Goal: Transaction & Acquisition: Book appointment/travel/reservation

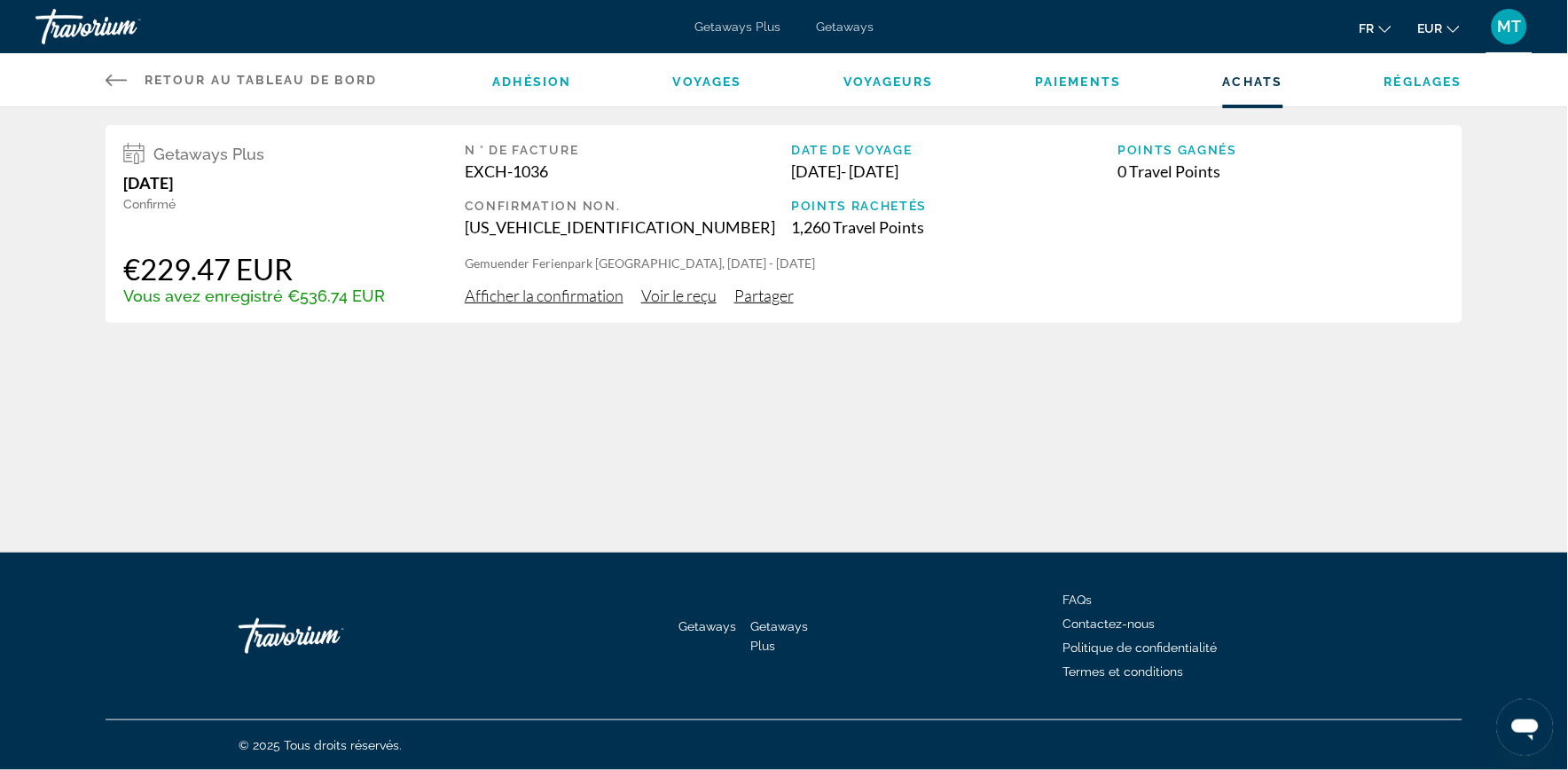
click at [576, 299] on span "Afficher la confirmation" at bounding box center [543, 295] width 159 height 19
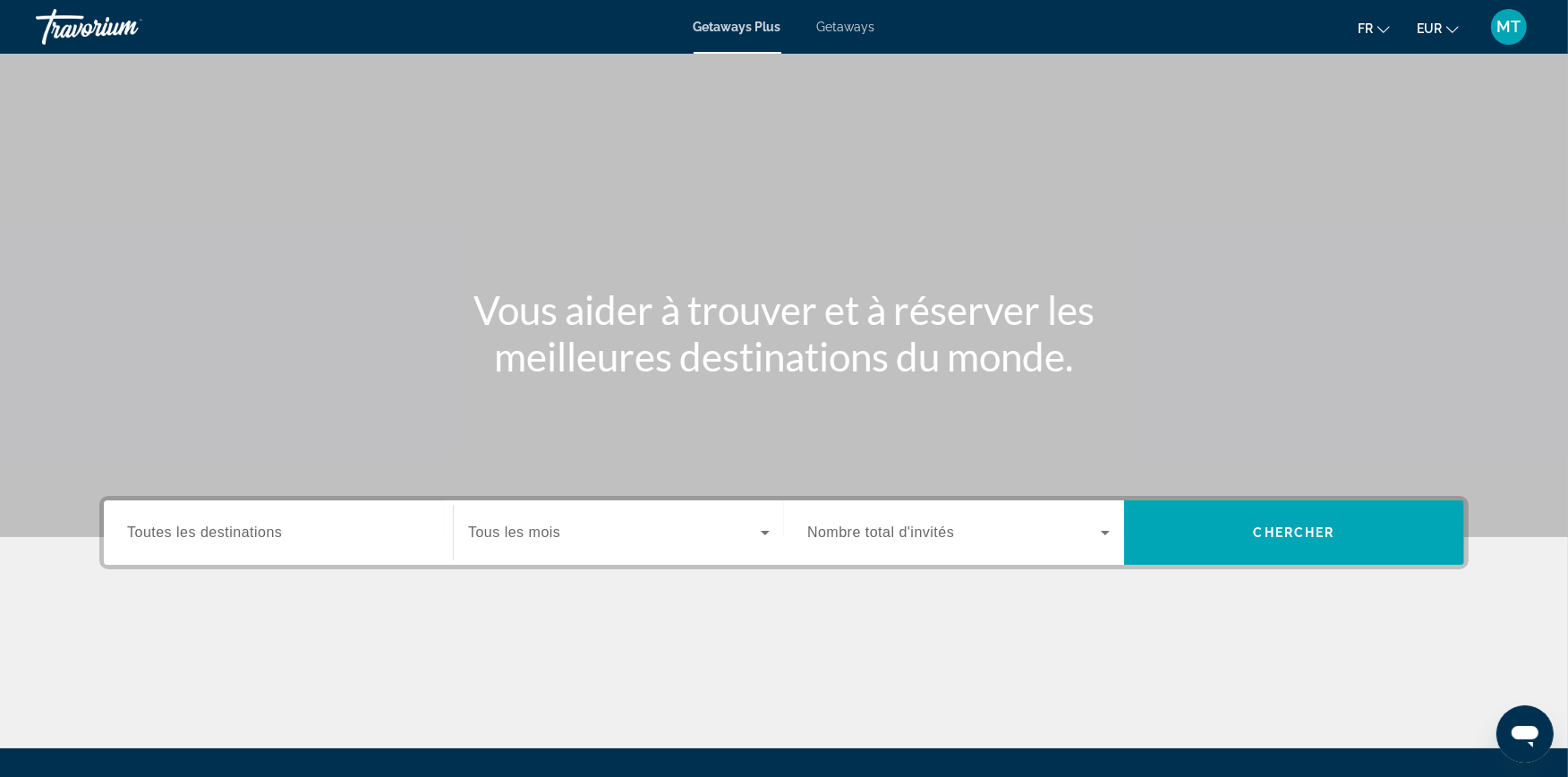
click at [1499, 30] on span "MT" at bounding box center [1509, 26] width 24 height 18
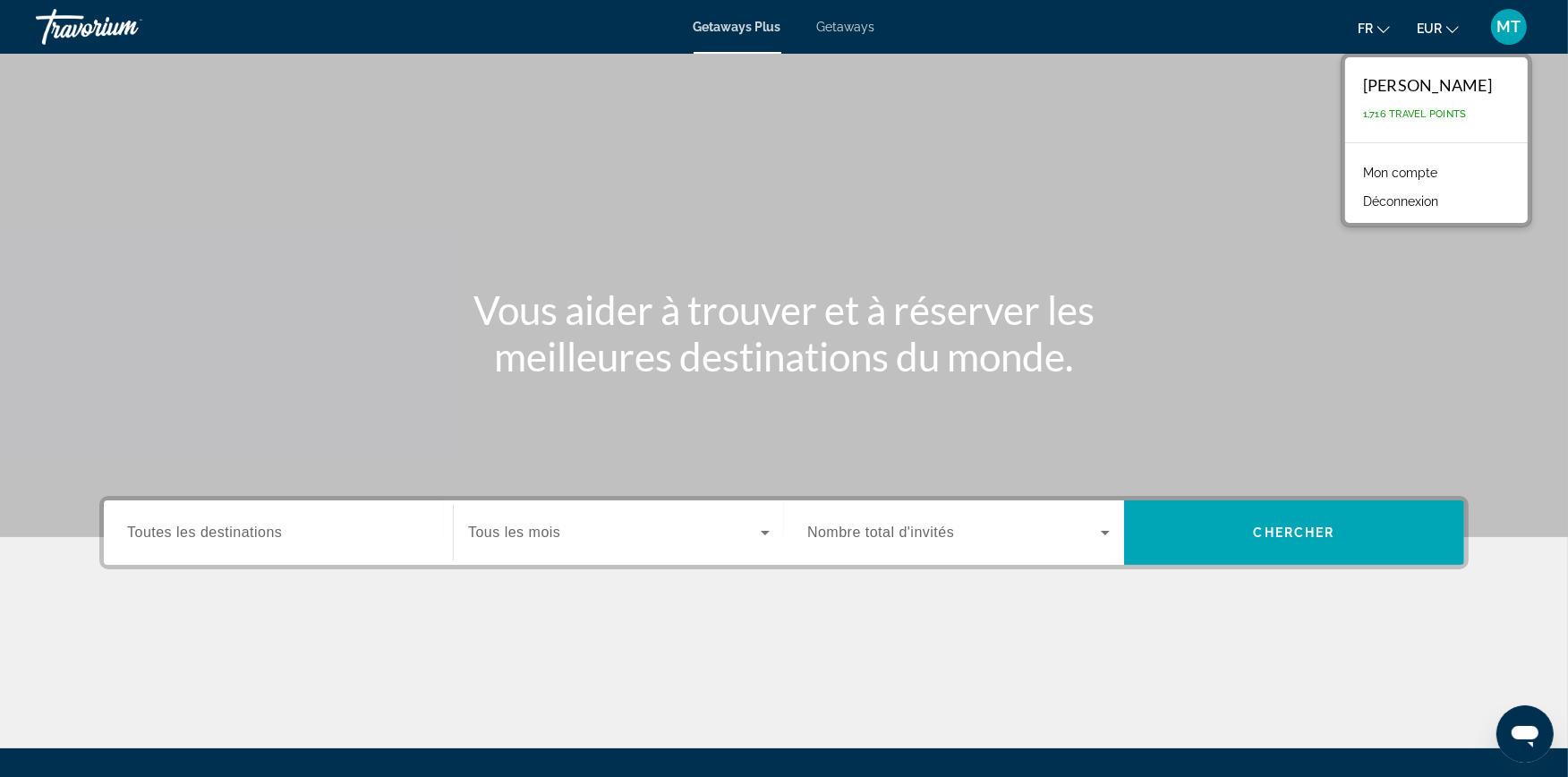
click at [1419, 175] on link "Mon compte" at bounding box center [1400, 173] width 92 height 23
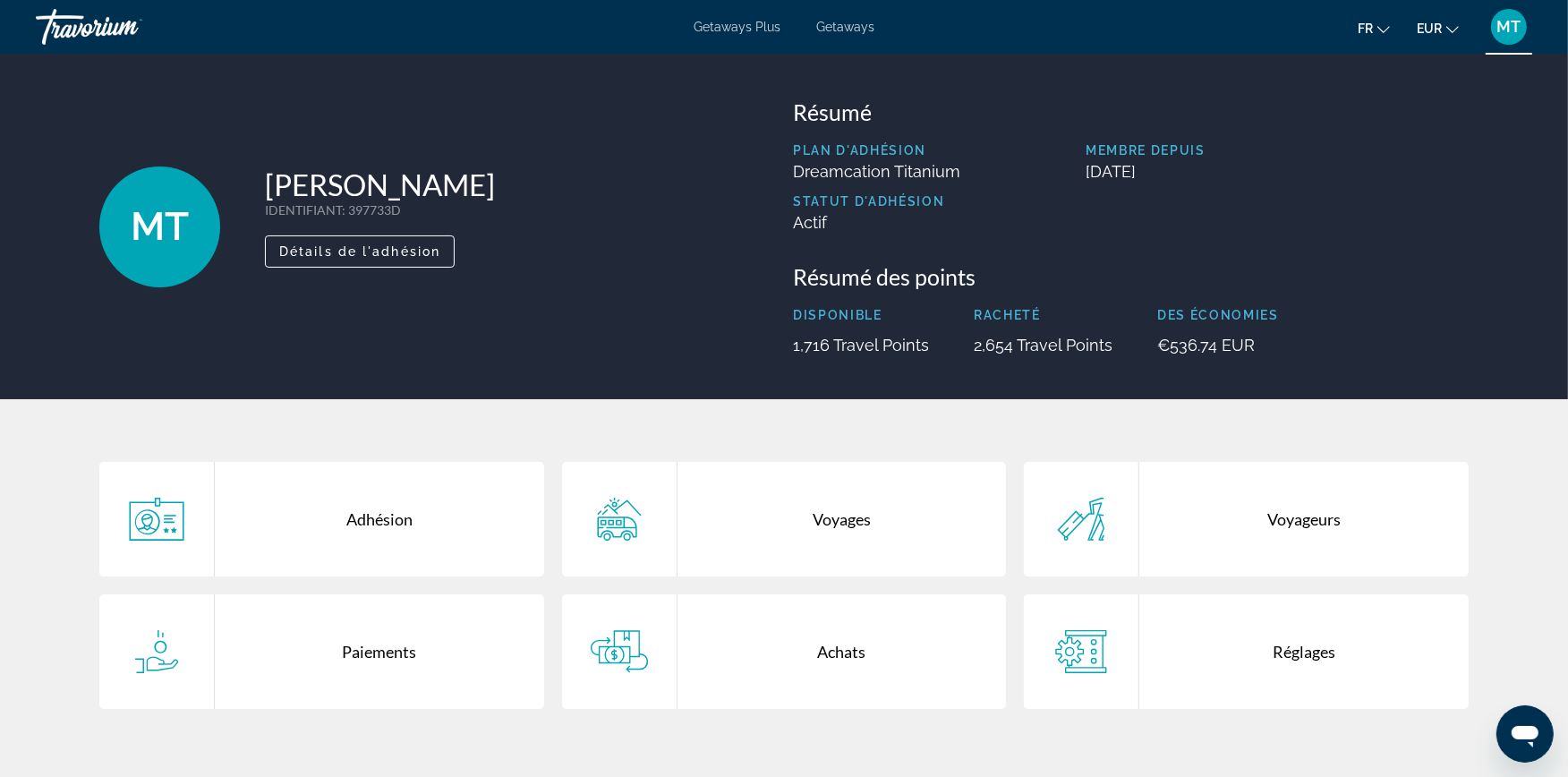
click at [1299, 534] on div "Voyageurs" at bounding box center [1304, 519] width 330 height 115
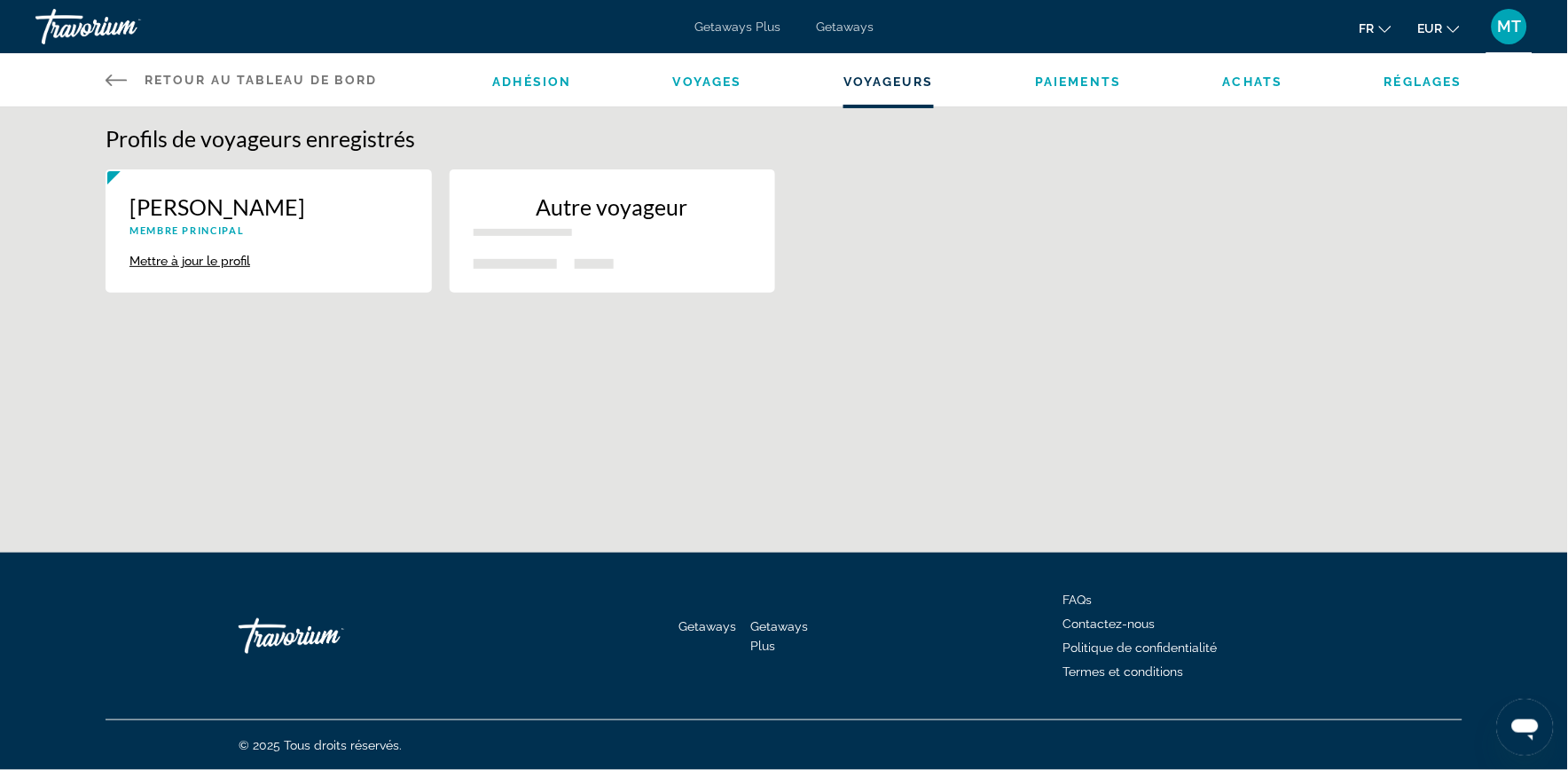
click at [613, 253] on button "Autre voyageur" at bounding box center [613, 231] width 327 height 123
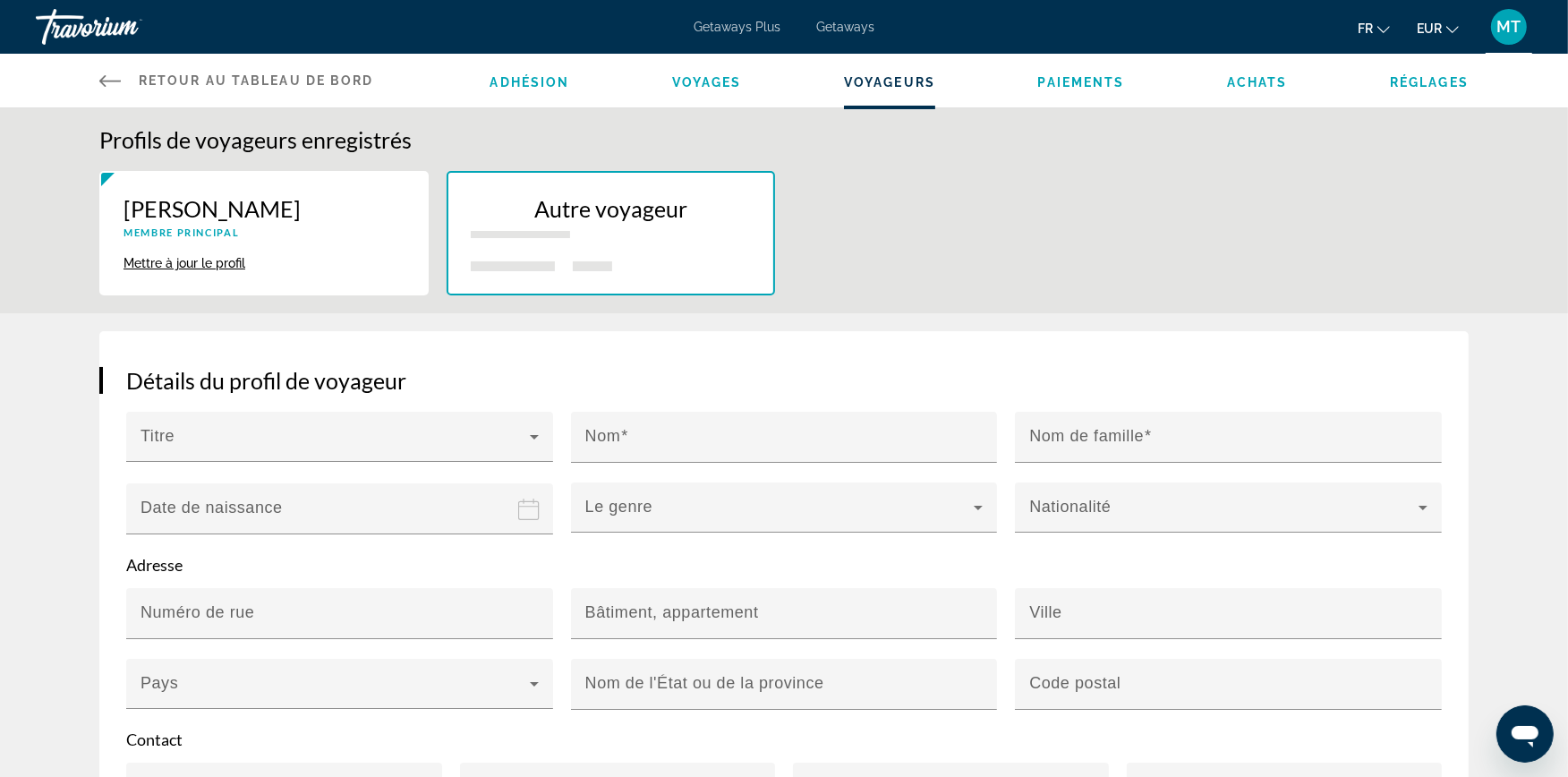
click at [704, 86] on span "Voyages" at bounding box center [707, 82] width 70 height 15
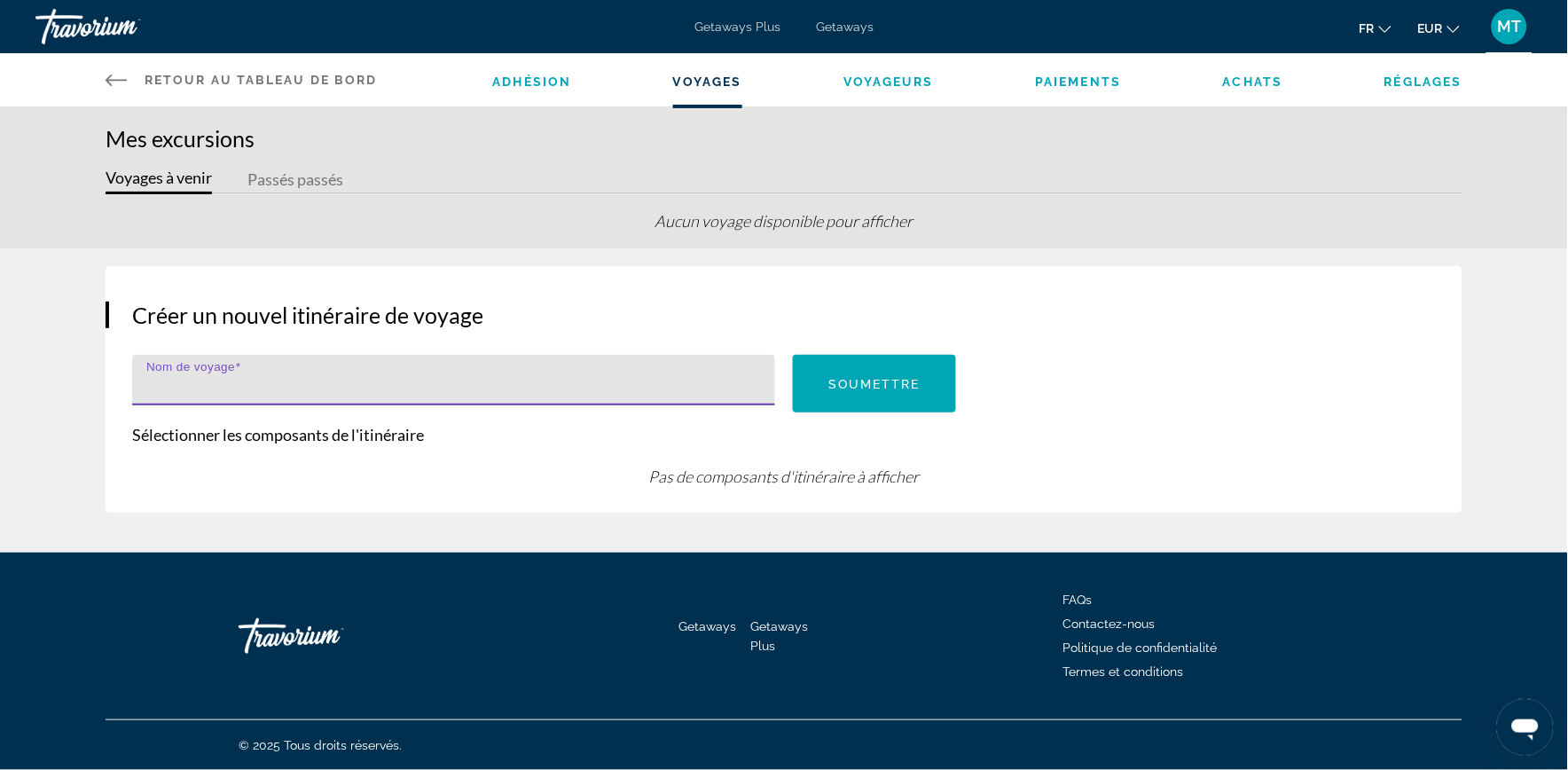
click at [352, 382] on input "Nom de voyage" at bounding box center [458, 387] width 625 height 21
click at [155, 378] on input "*********" at bounding box center [458, 387] width 625 height 21
type input "*********"
click at [844, 383] on span "Soumettre" at bounding box center [875, 384] width 92 height 14
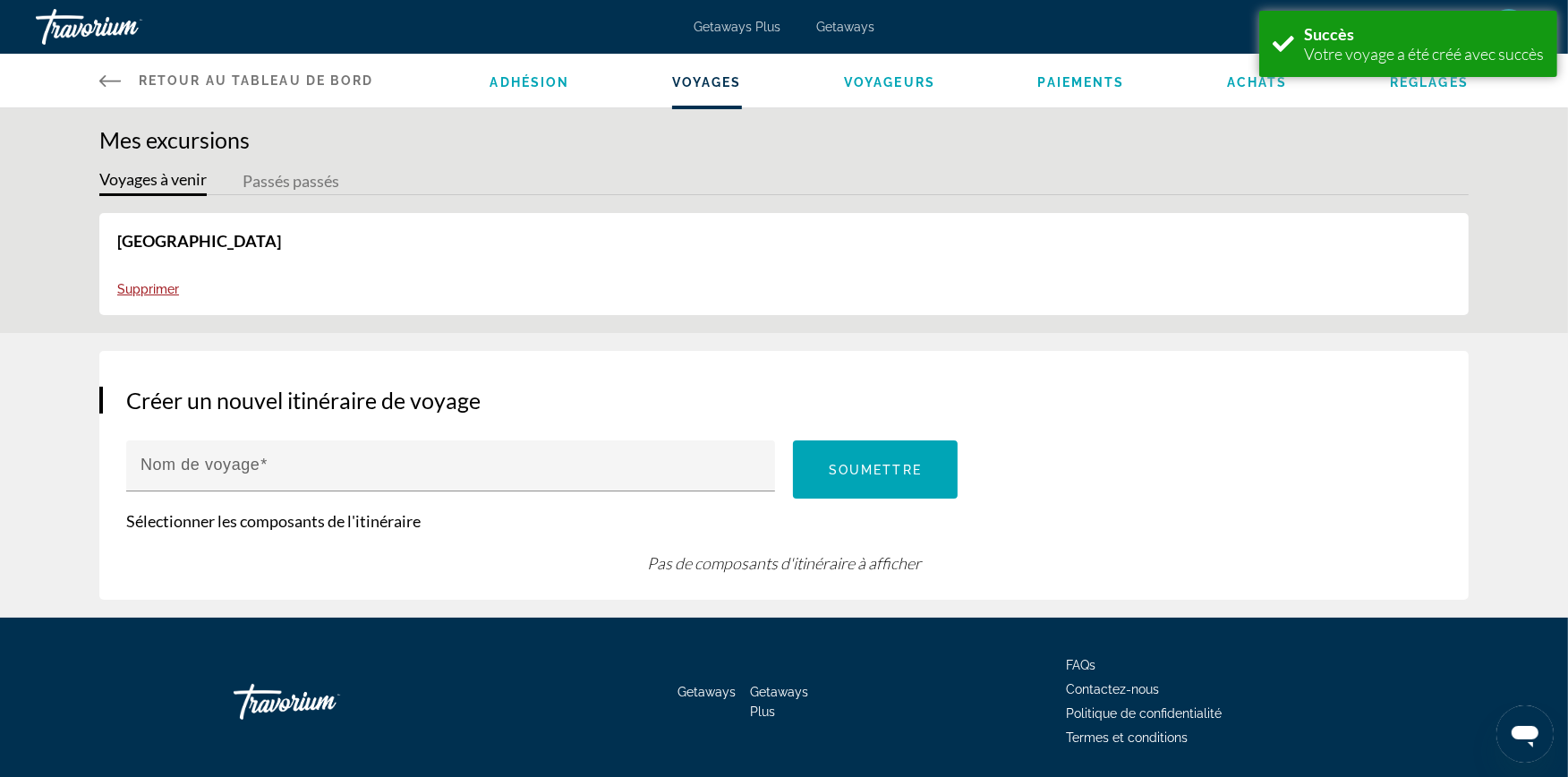
click at [1251, 94] on div "Adhésion Voyages Voyageurs Paiements Achats Réglages" at bounding box center [979, 80] width 979 height 53
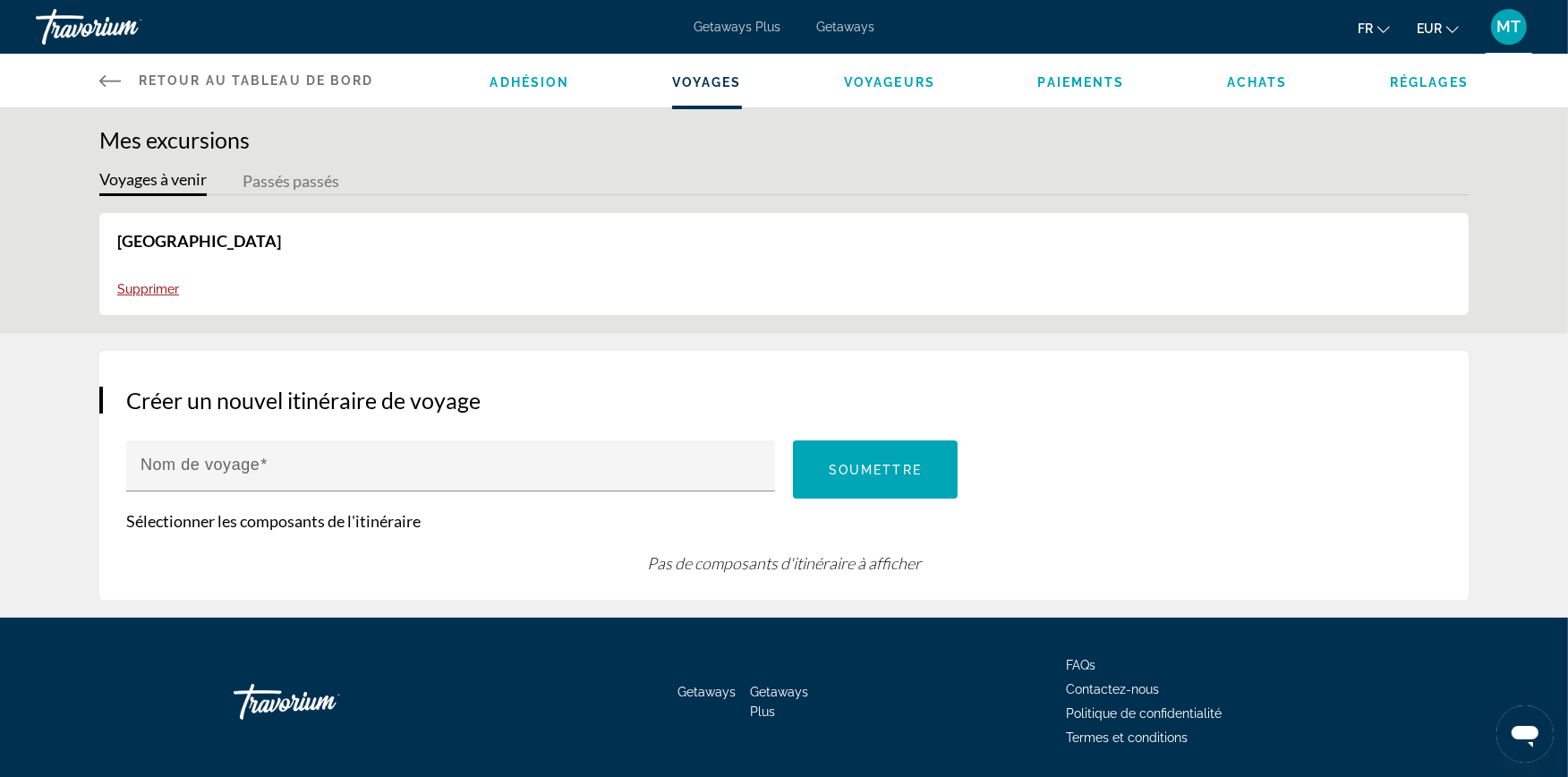
click at [1248, 77] on span "Achats" at bounding box center [1257, 82] width 61 height 15
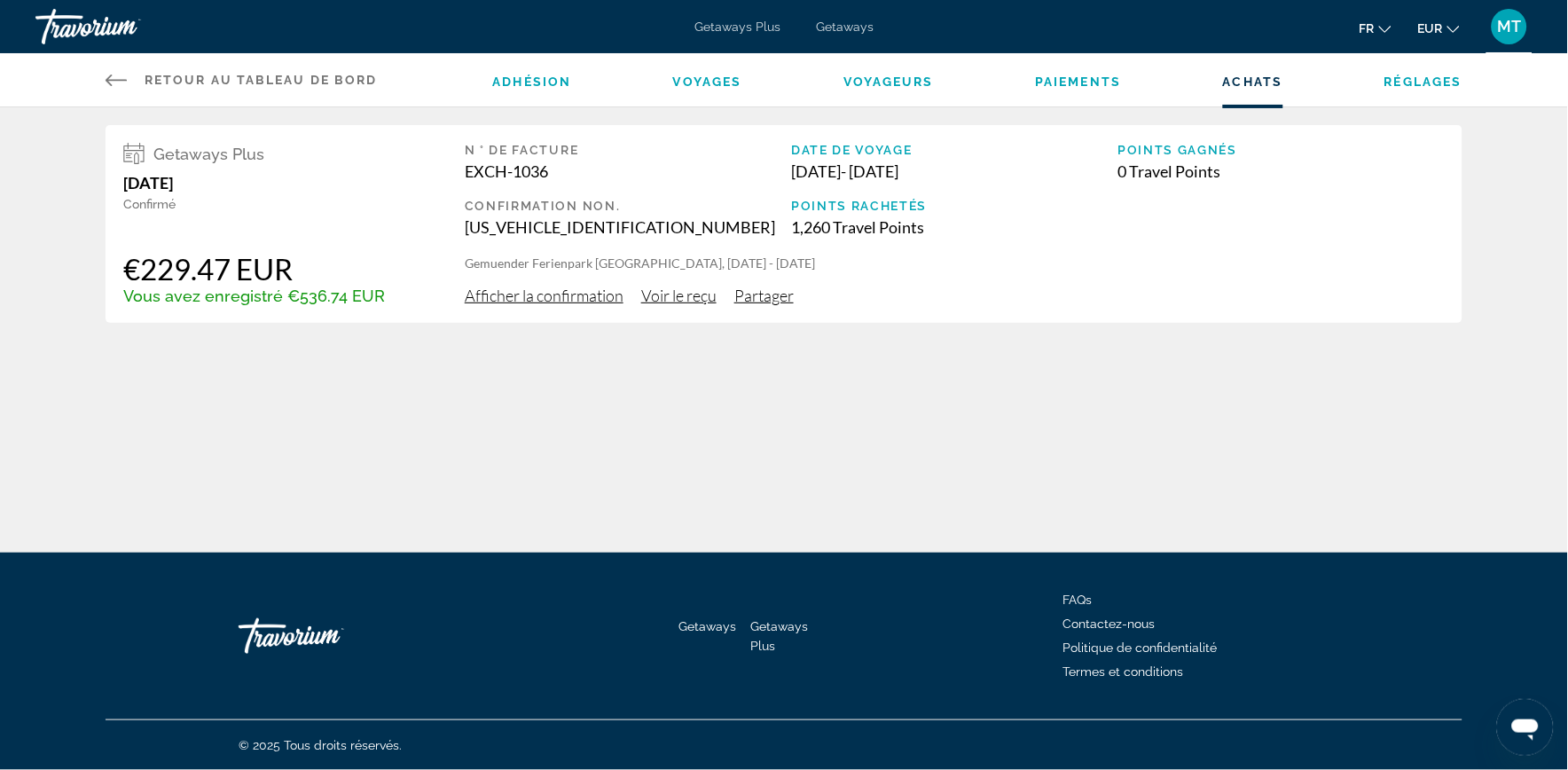
click at [764, 299] on span "Partager" at bounding box center [764, 295] width 60 height 19
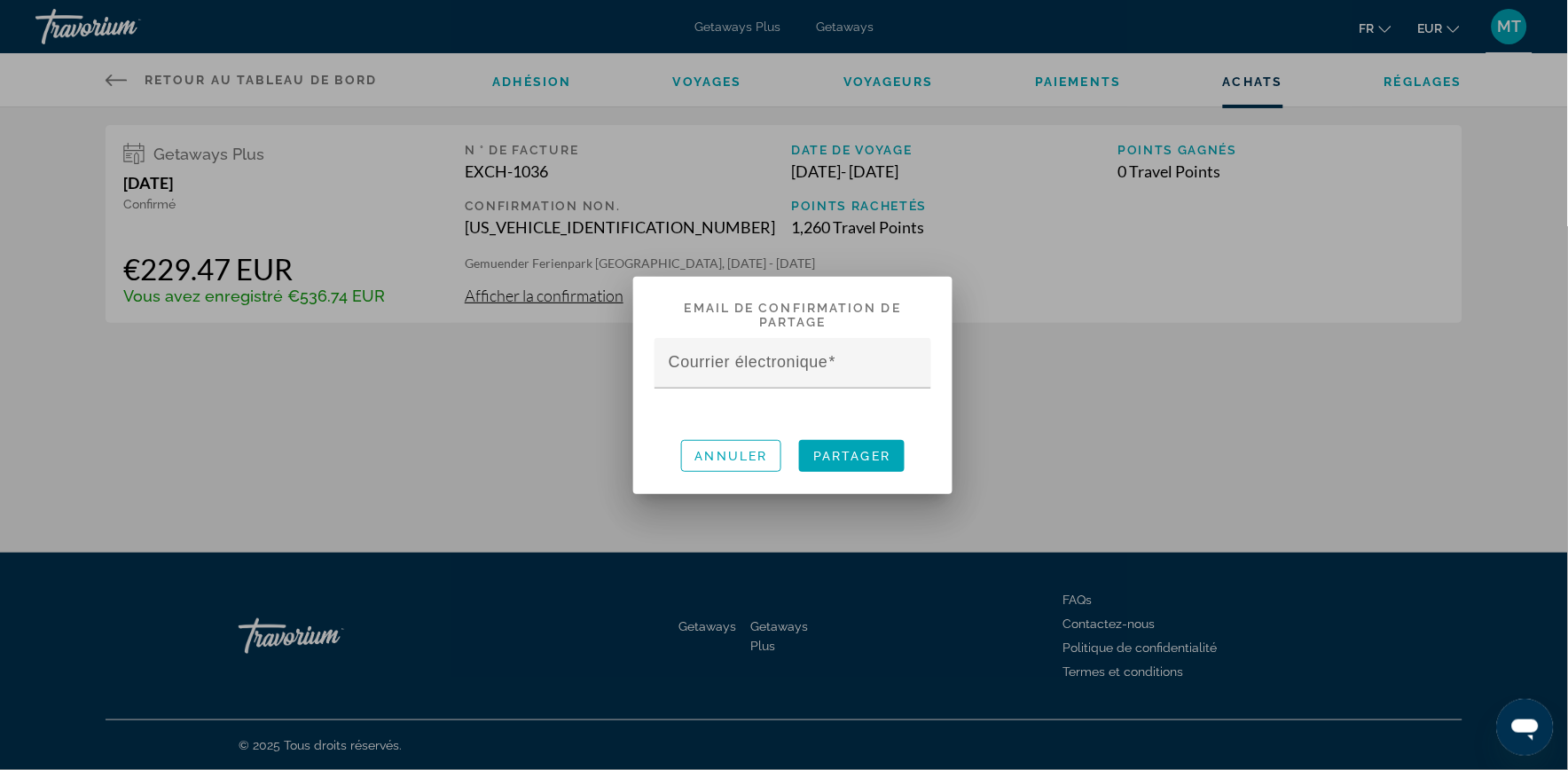
drag, startPoint x: 740, startPoint y: 470, endPoint x: 743, endPoint y: 452, distance: 18.2
click at [741, 462] on button "Annuler" at bounding box center [731, 456] width 101 height 32
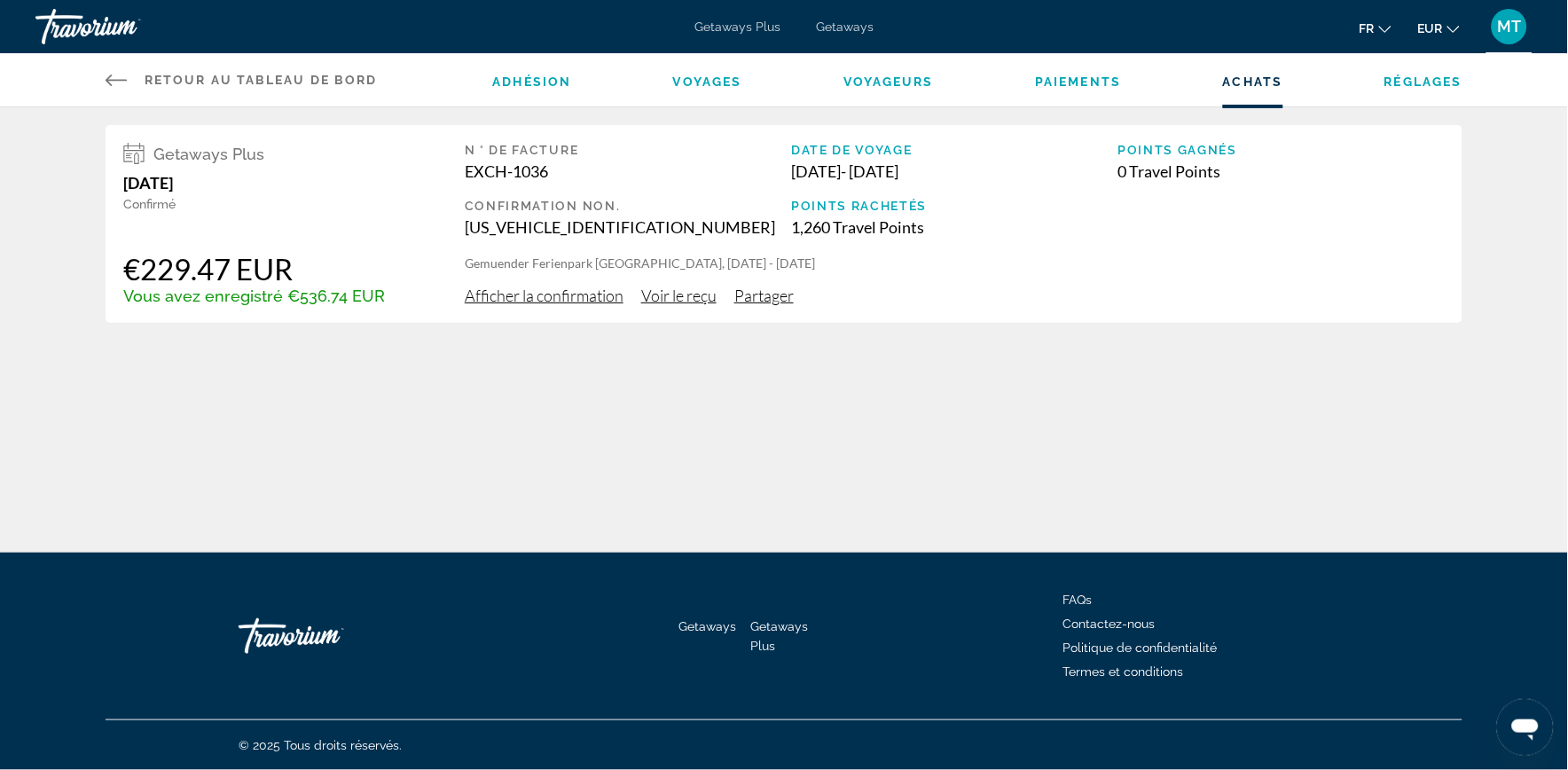
click at [1076, 78] on span "Paiements" at bounding box center [1078, 81] width 86 height 14
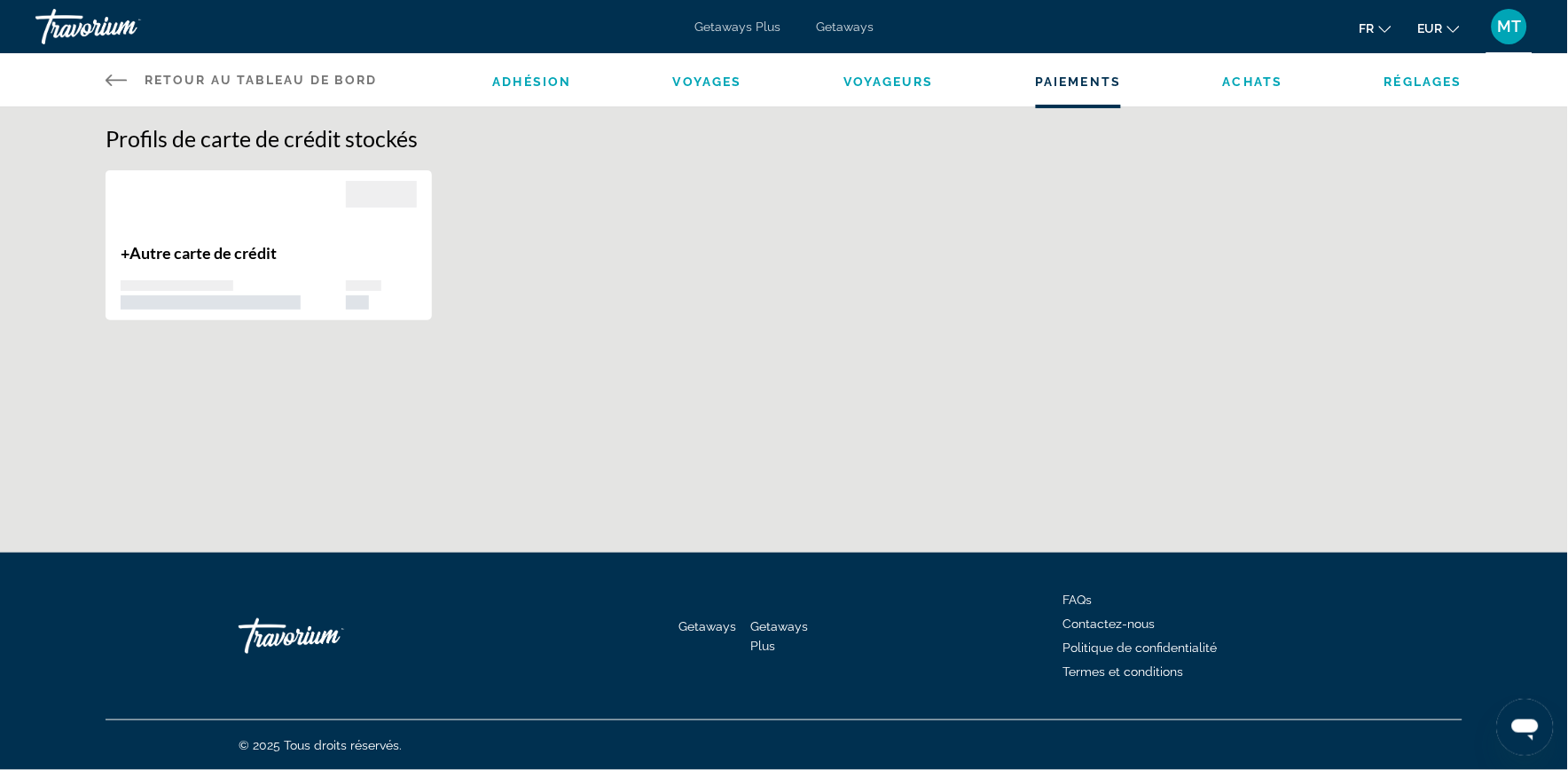
click at [1410, 78] on span "Réglages" at bounding box center [1423, 81] width 78 height 14
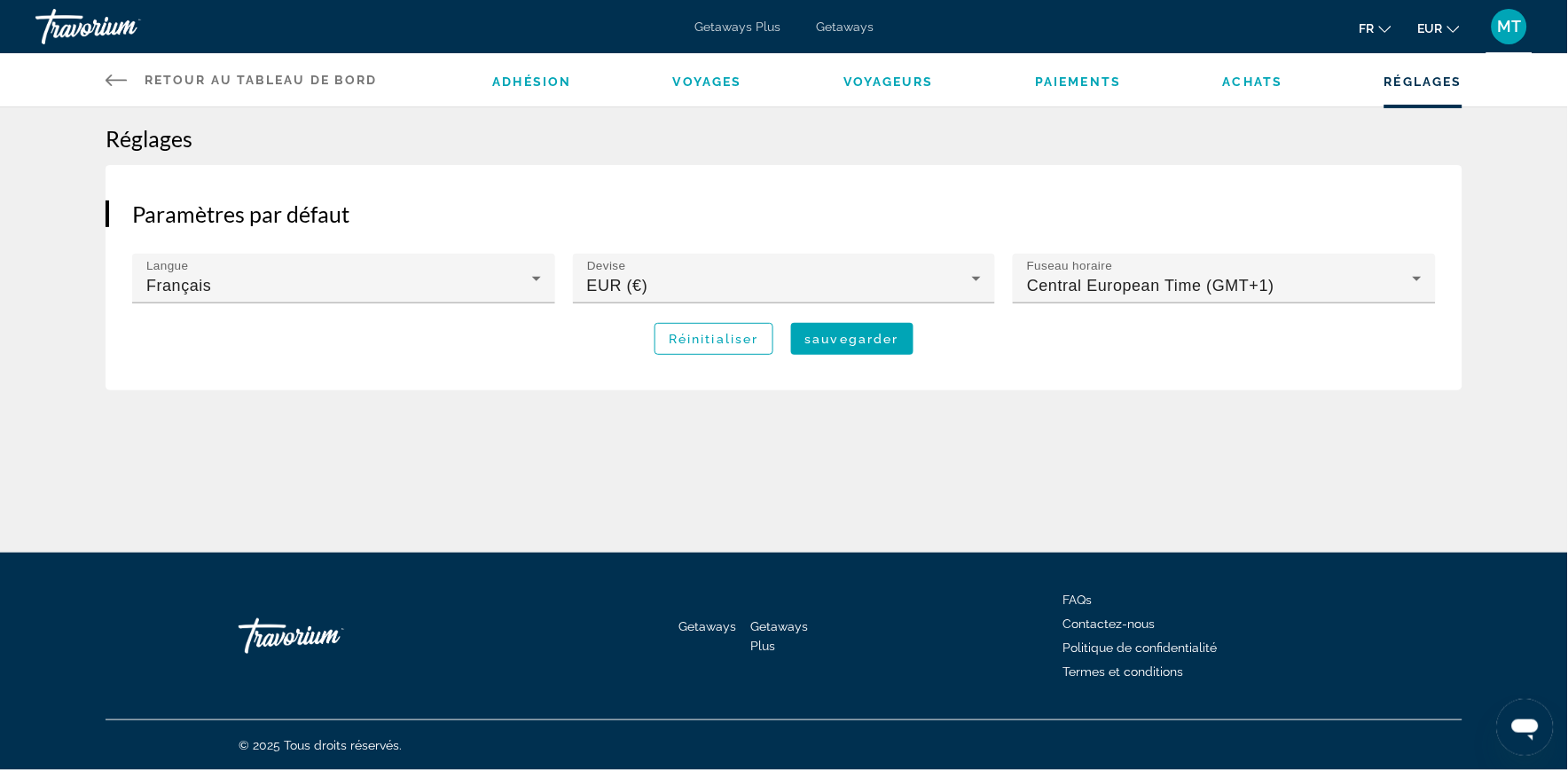
click at [694, 70] on li "Voyages" at bounding box center [708, 80] width 69 height 19
click at [697, 84] on span "Voyages" at bounding box center [708, 81] width 69 height 14
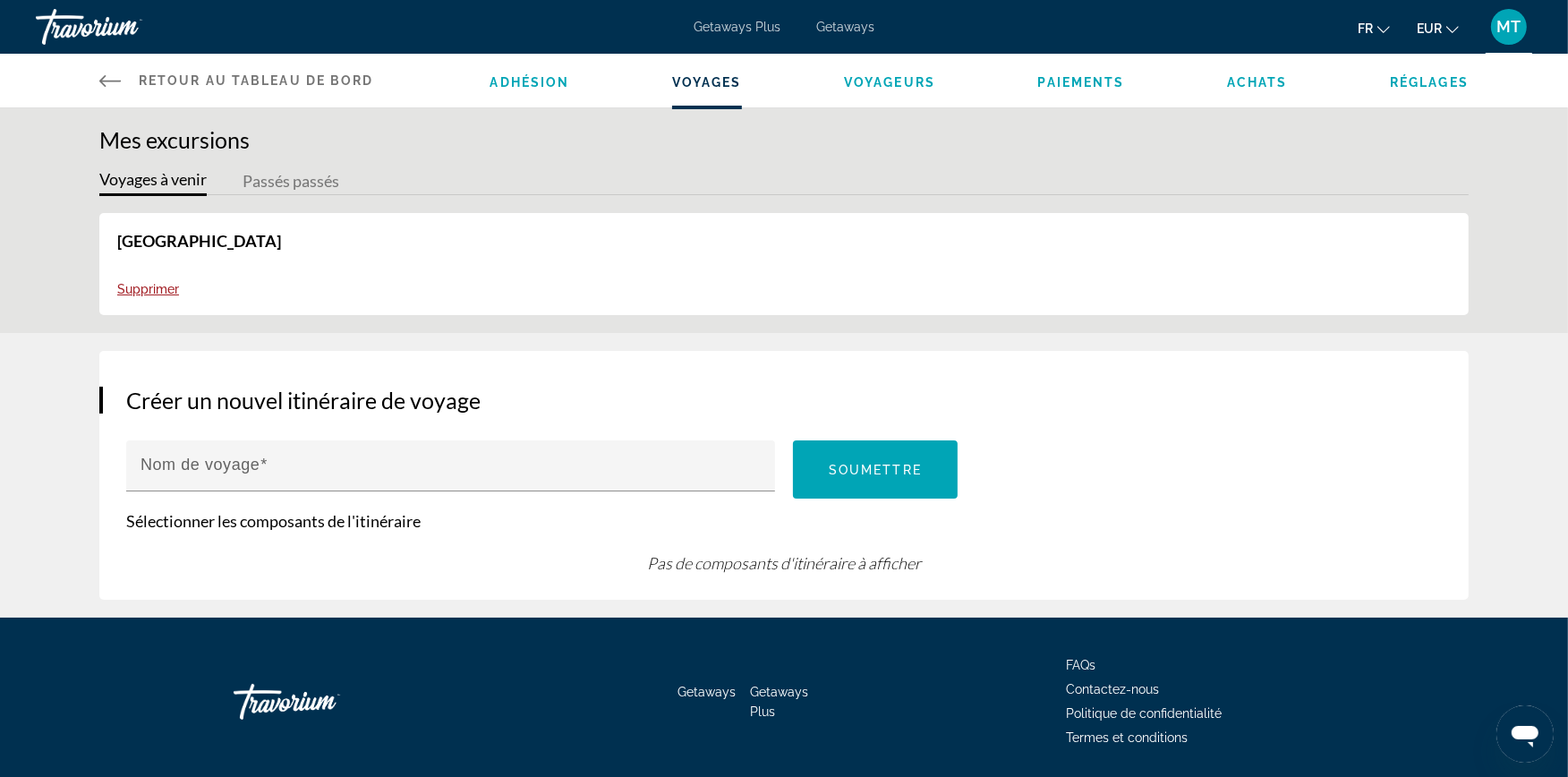
click at [181, 242] on link "[GEOGRAPHIC_DATA]" at bounding box center [199, 241] width 163 height 19
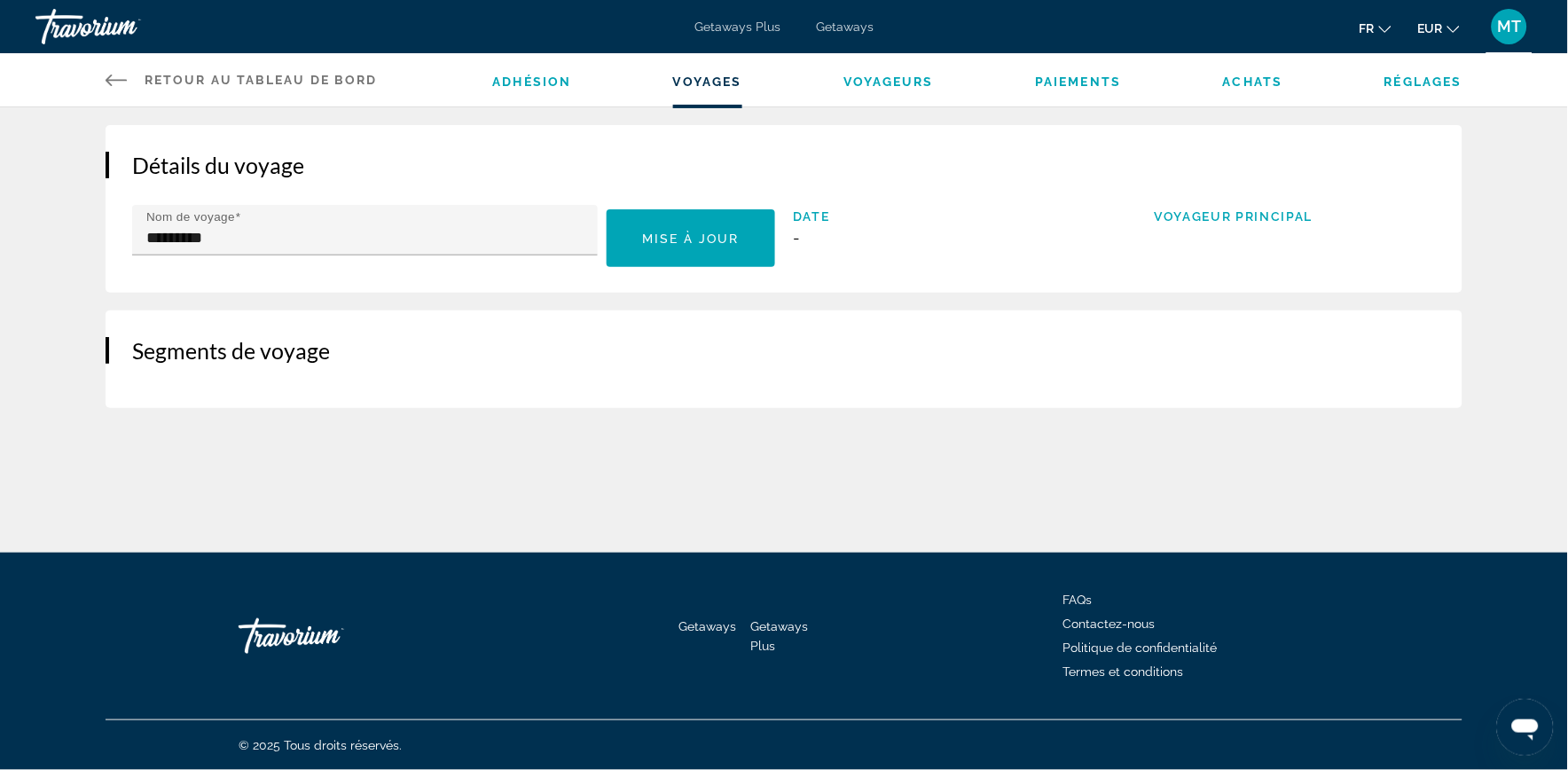
click at [799, 235] on span "-" at bounding box center [933, 237] width 282 height 18
click at [1305, 234] on div "Voyageur principal" at bounding box center [1295, 242] width 282 height 66
click at [108, 83] on icon "Main content" at bounding box center [117, 80] width 21 height 21
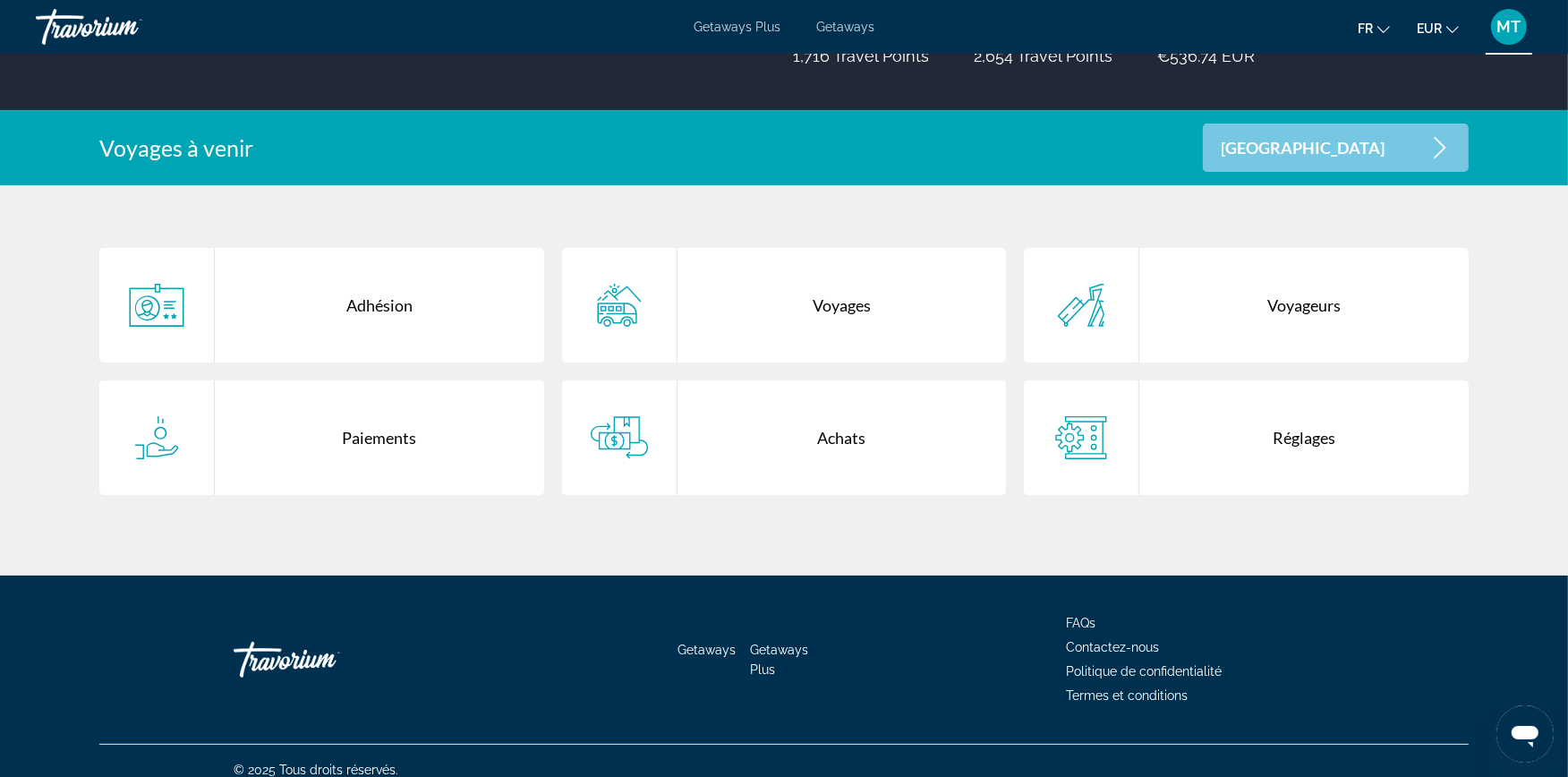
scroll to position [306, 0]
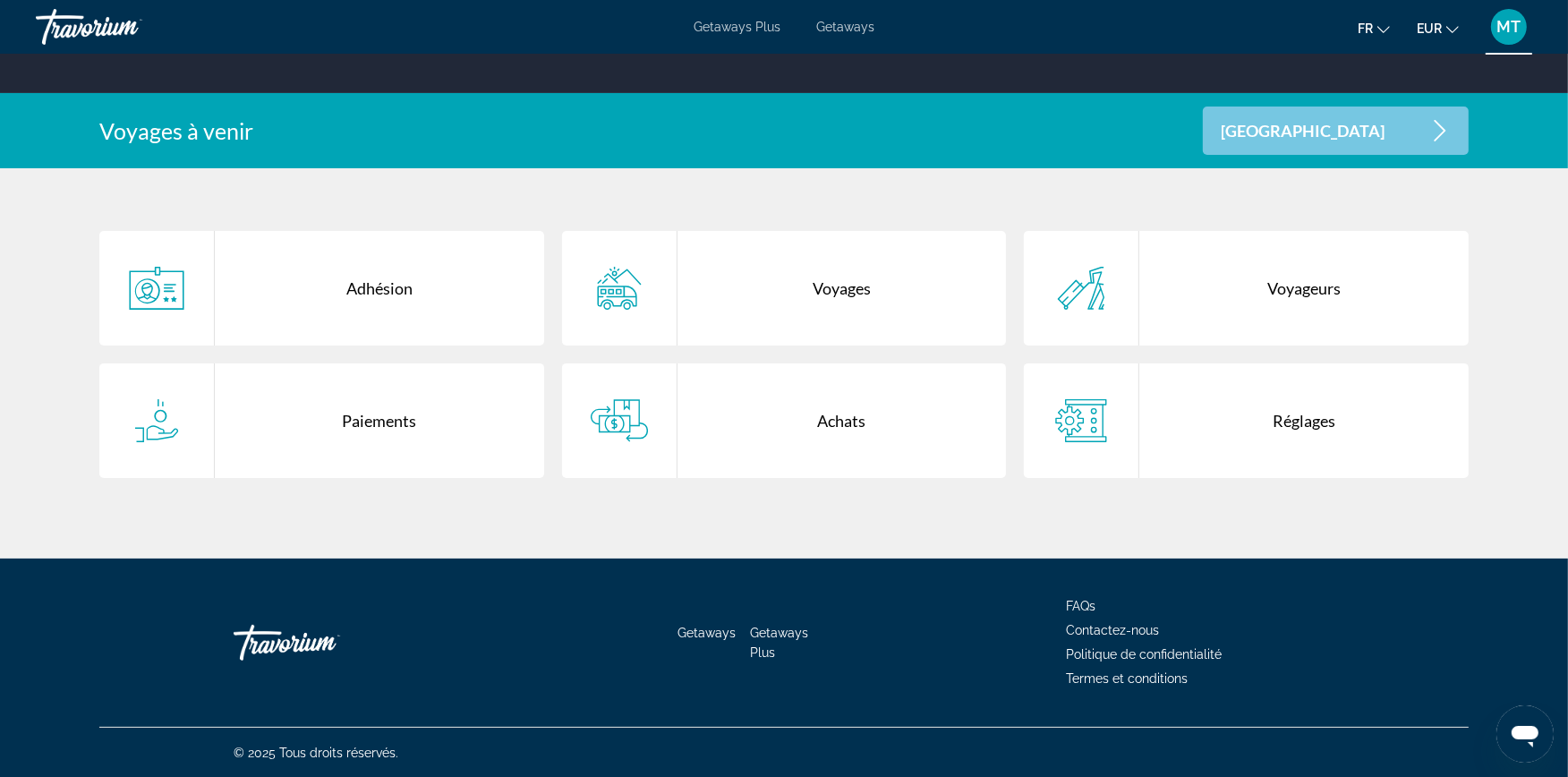
click at [388, 414] on div "Paiements" at bounding box center [379, 421] width 330 height 115
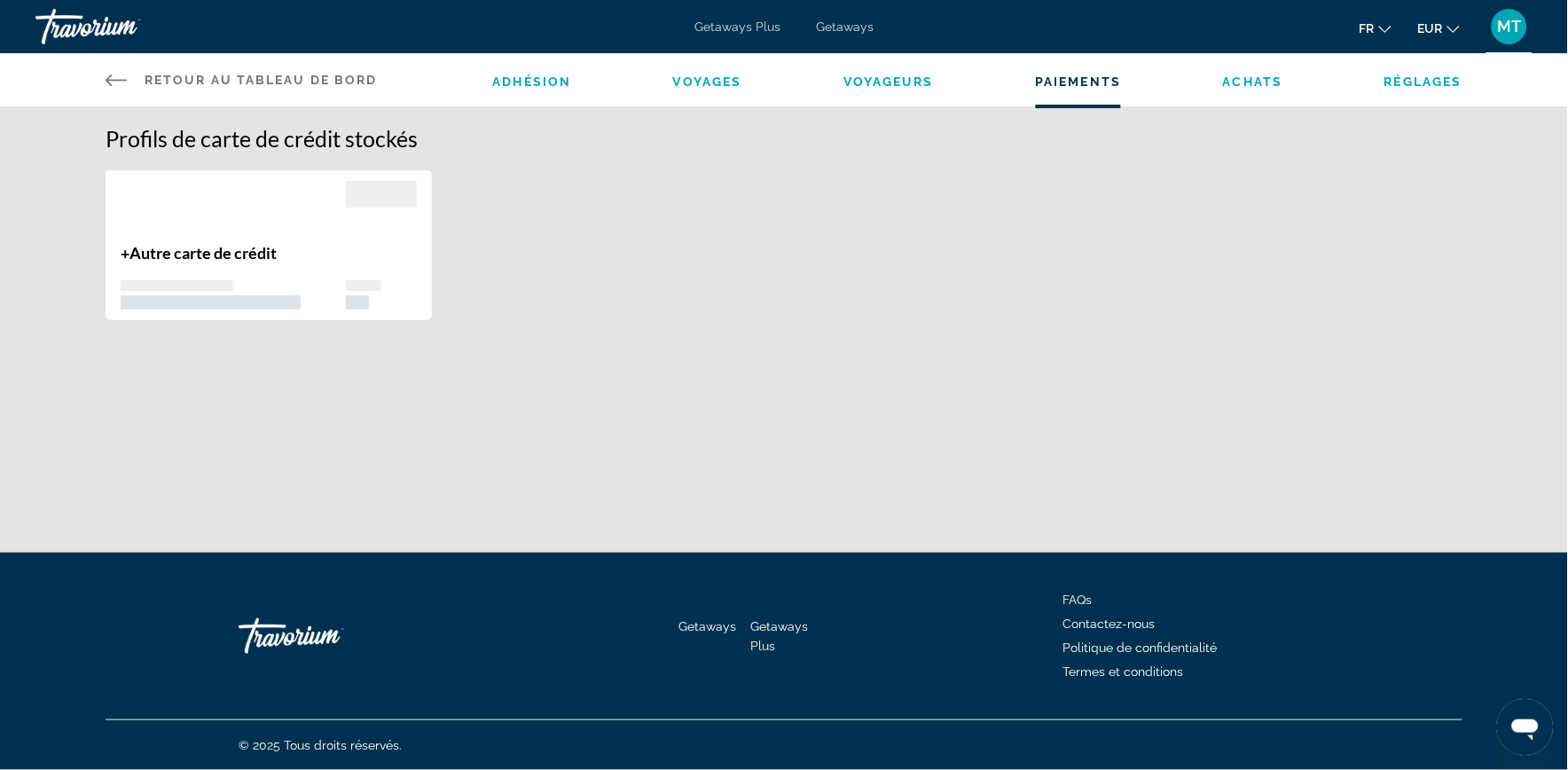
click at [240, 85] on span "Retour au tableau de bord" at bounding box center [261, 79] width 233 height 14
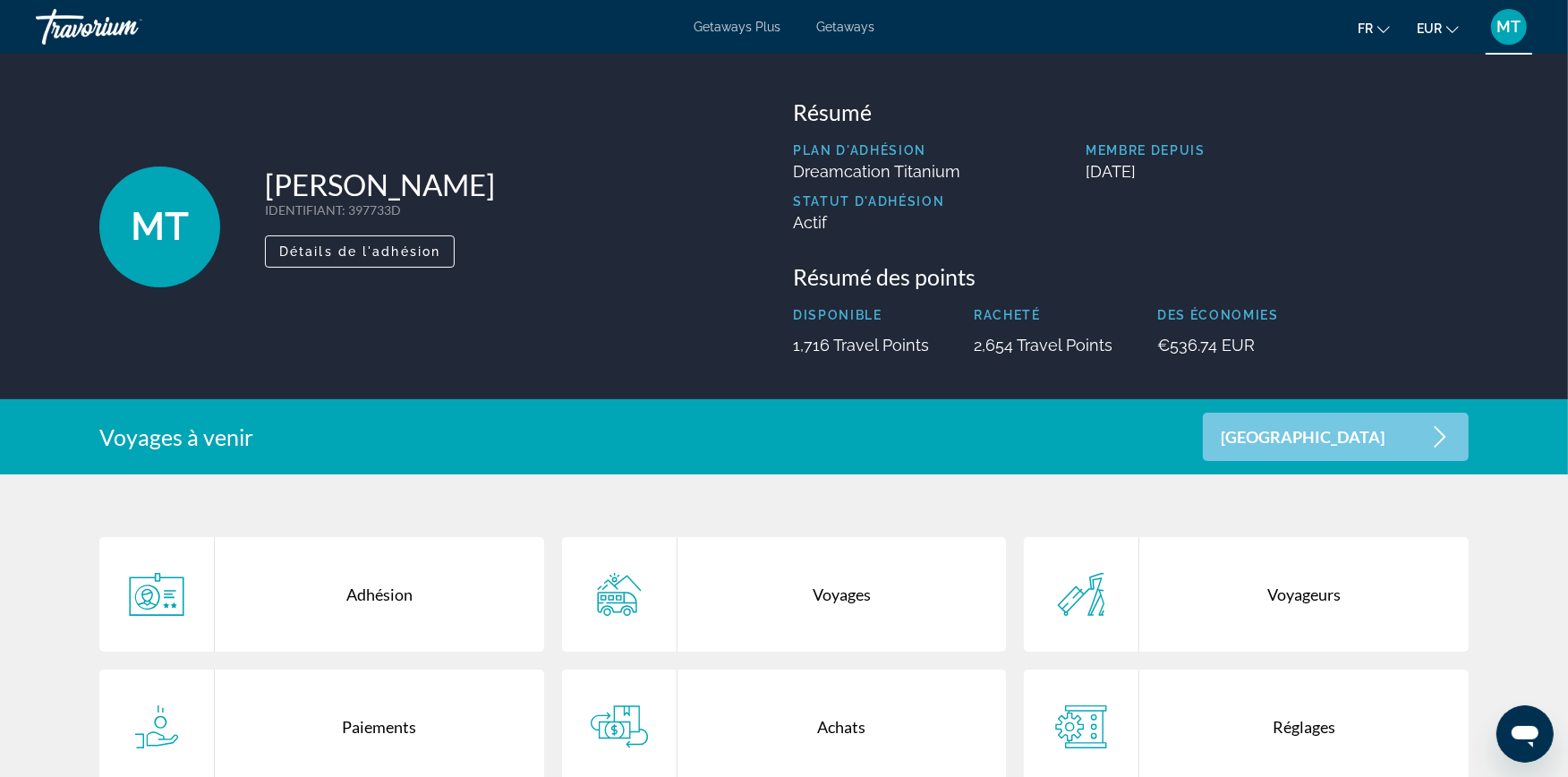
click at [853, 18] on div "Getaways Plus Getaways fr English Español Français Italiano Português русский E…" at bounding box center [784, 27] width 1568 height 47
click at [845, 30] on span "Getaways" at bounding box center [846, 26] width 58 height 15
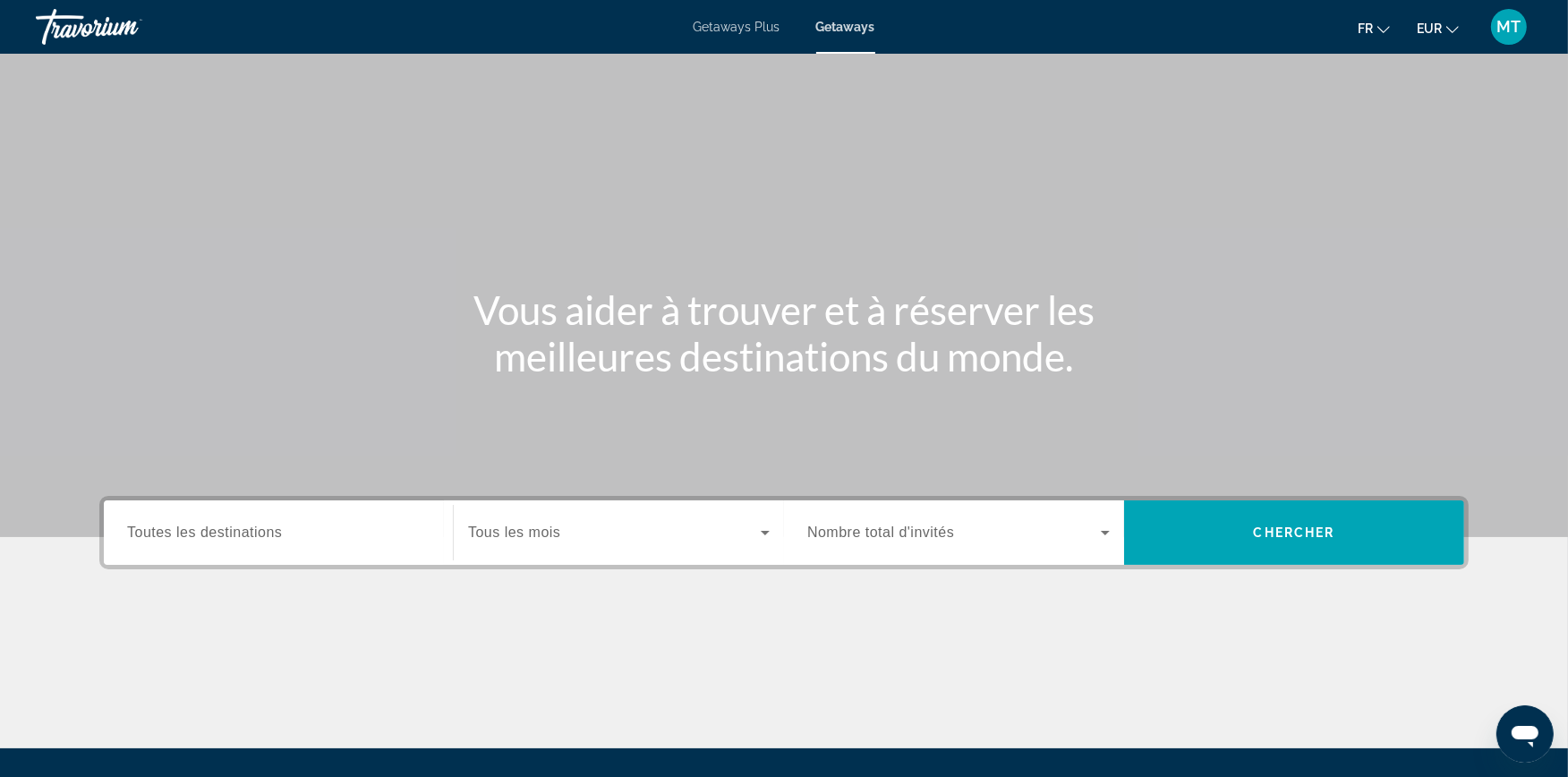
click at [1515, 30] on span "MT" at bounding box center [1509, 26] width 24 height 18
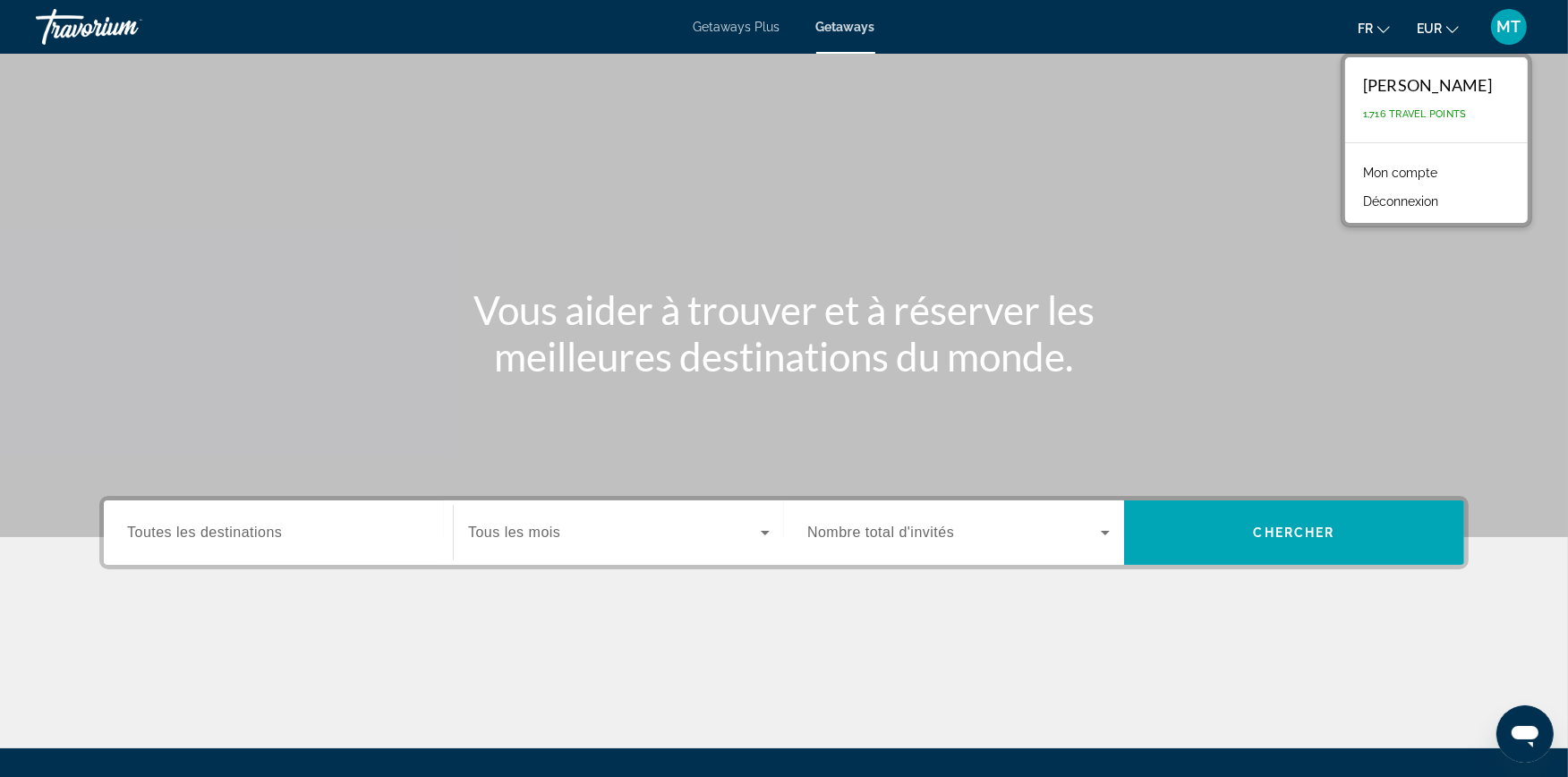
click at [1416, 174] on link "Mon compte" at bounding box center [1400, 173] width 92 height 23
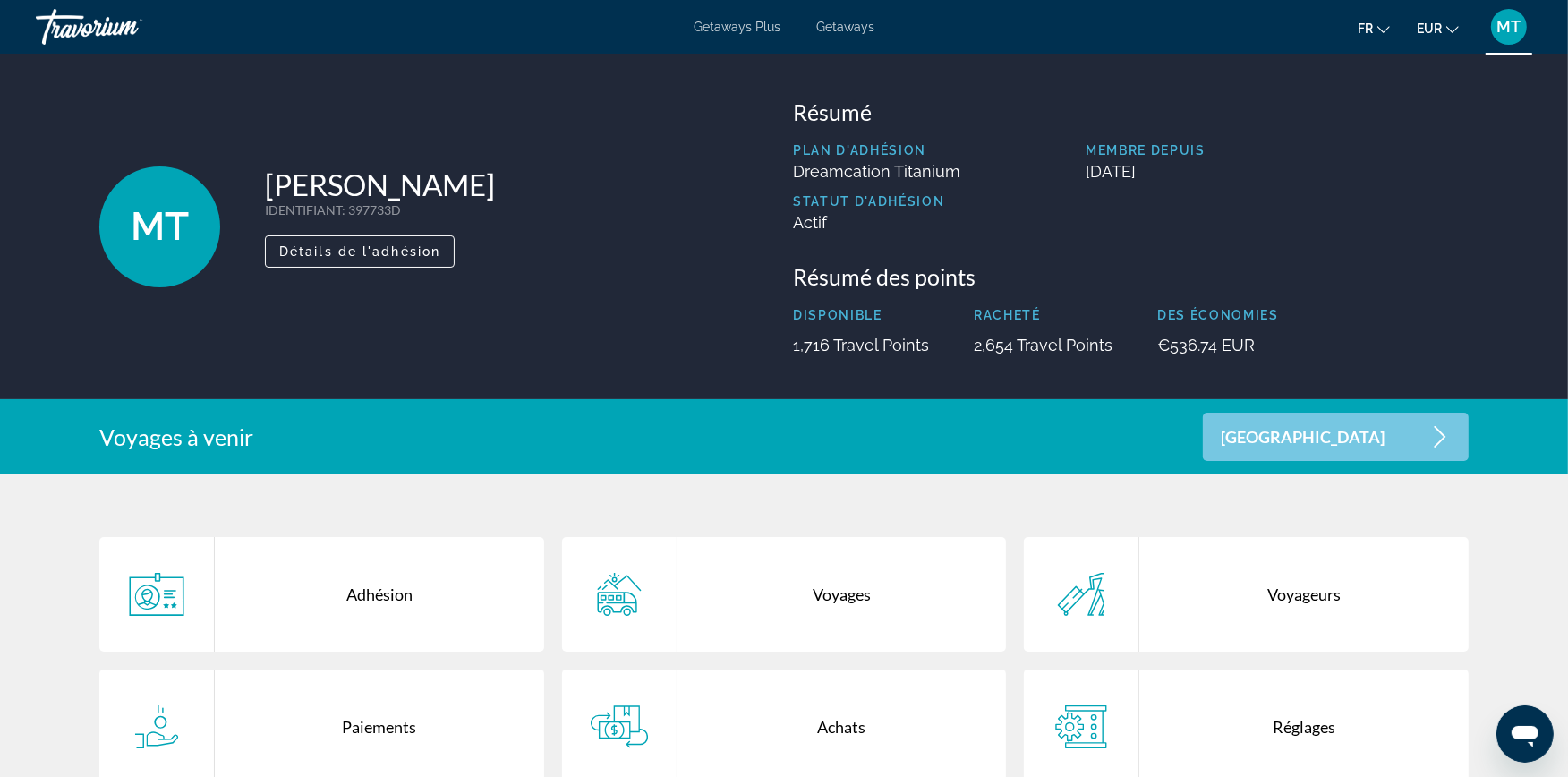
click at [728, 32] on span "Getaways Plus" at bounding box center [736, 26] width 87 height 15
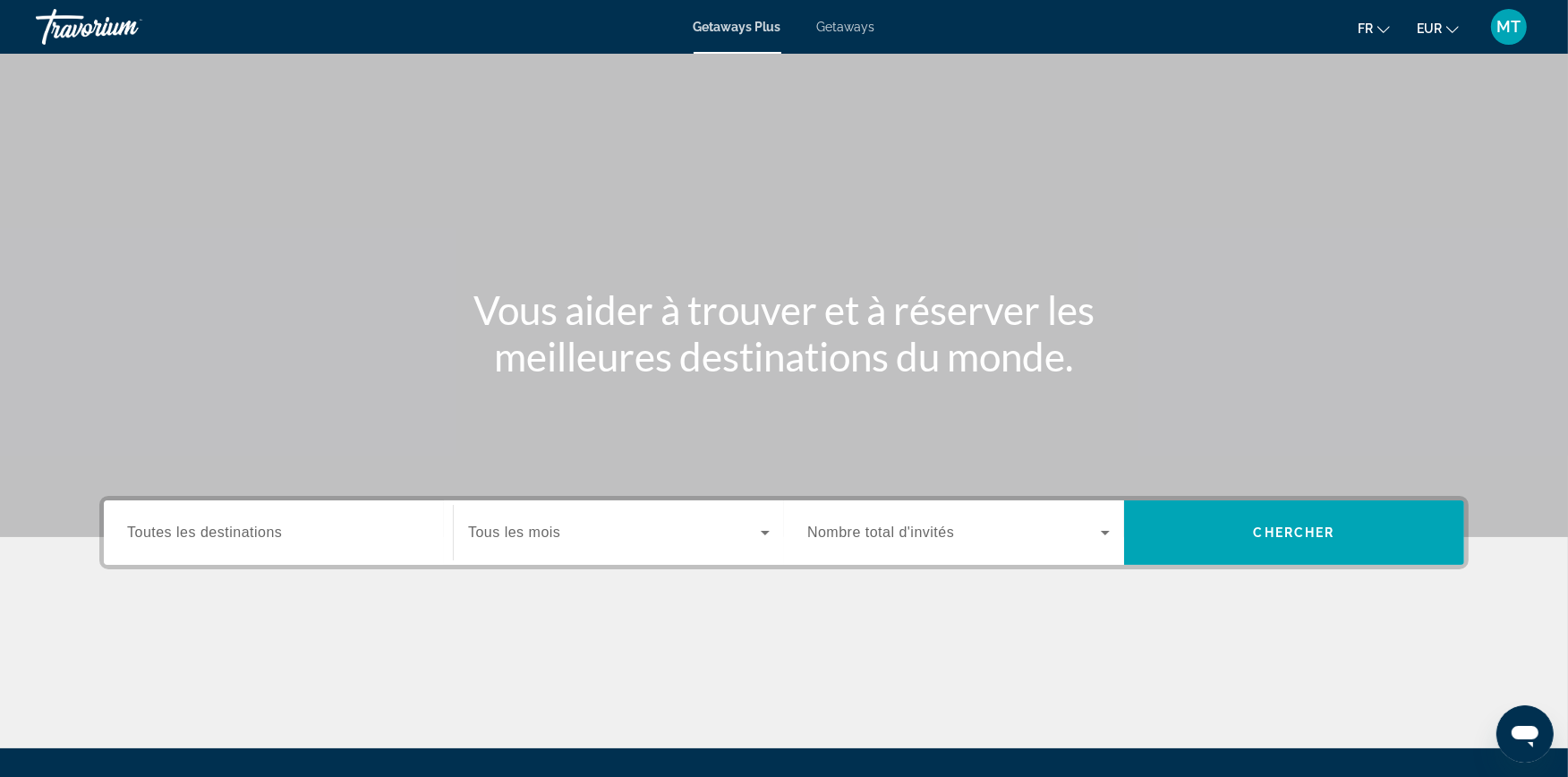
click at [1492, 28] on div "MT" at bounding box center [1509, 26] width 36 height 36
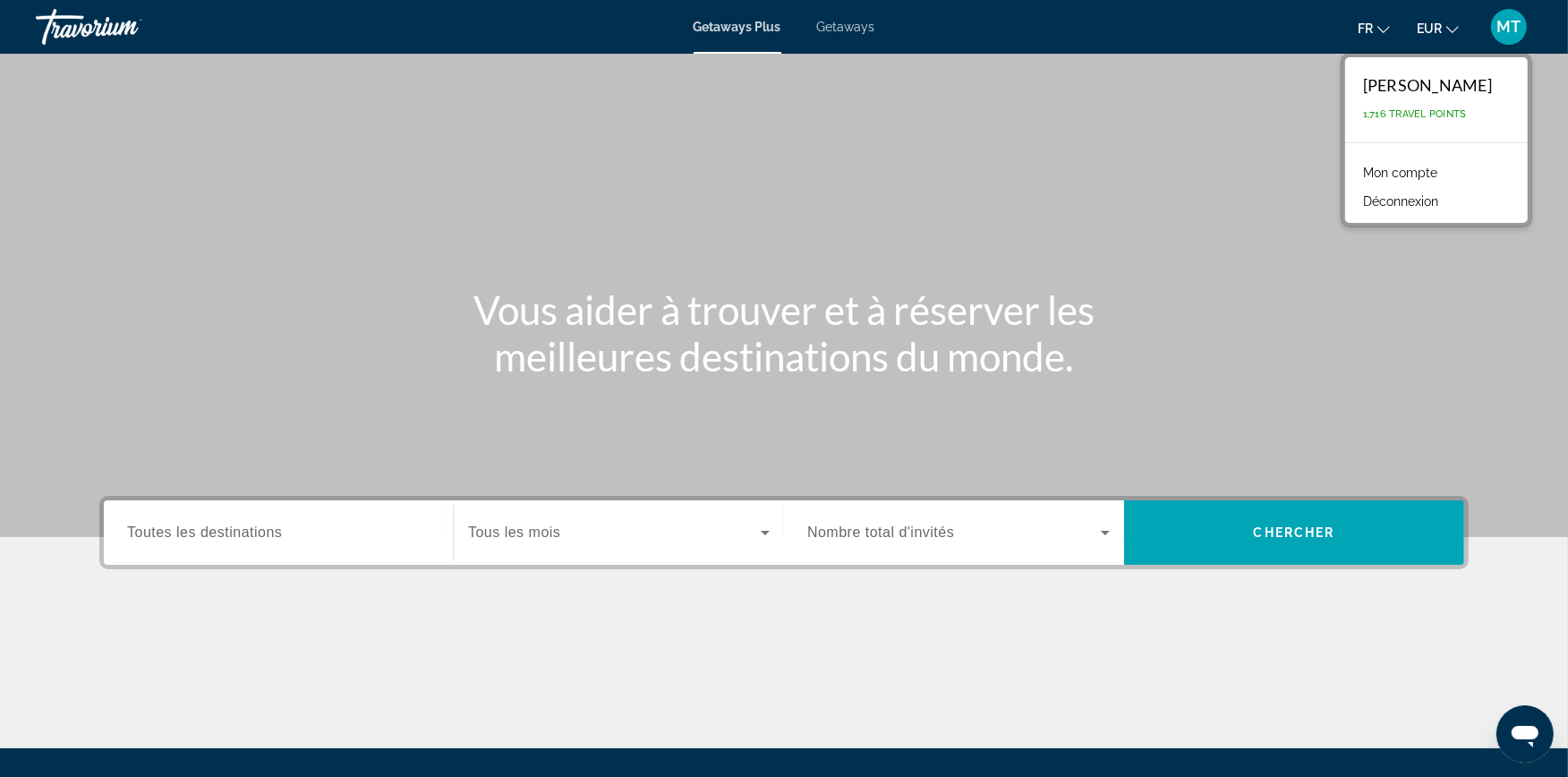
click at [1407, 177] on link "Mon compte" at bounding box center [1400, 173] width 92 height 23
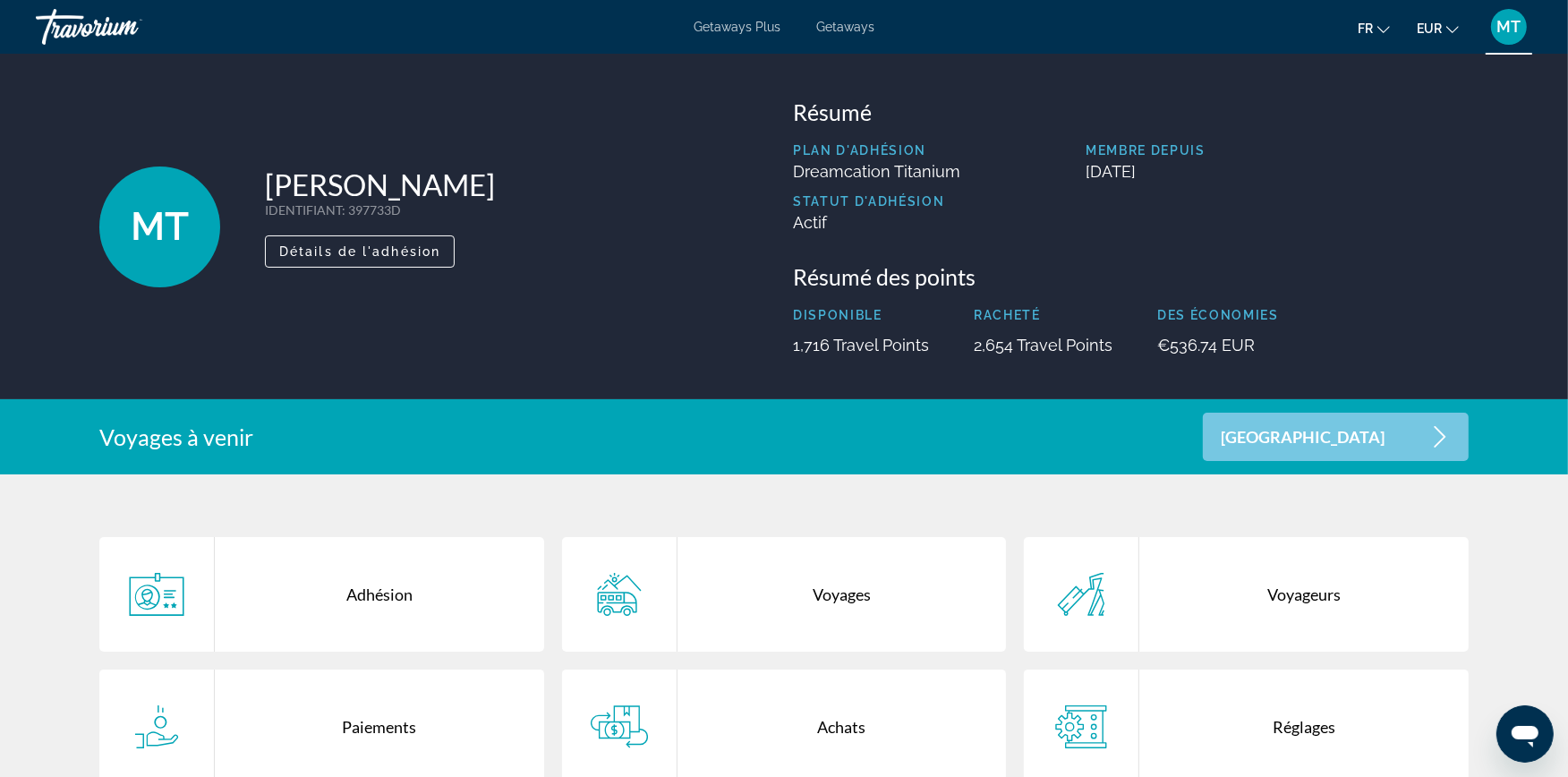
click at [852, 746] on div "Achats" at bounding box center [842, 727] width 330 height 115
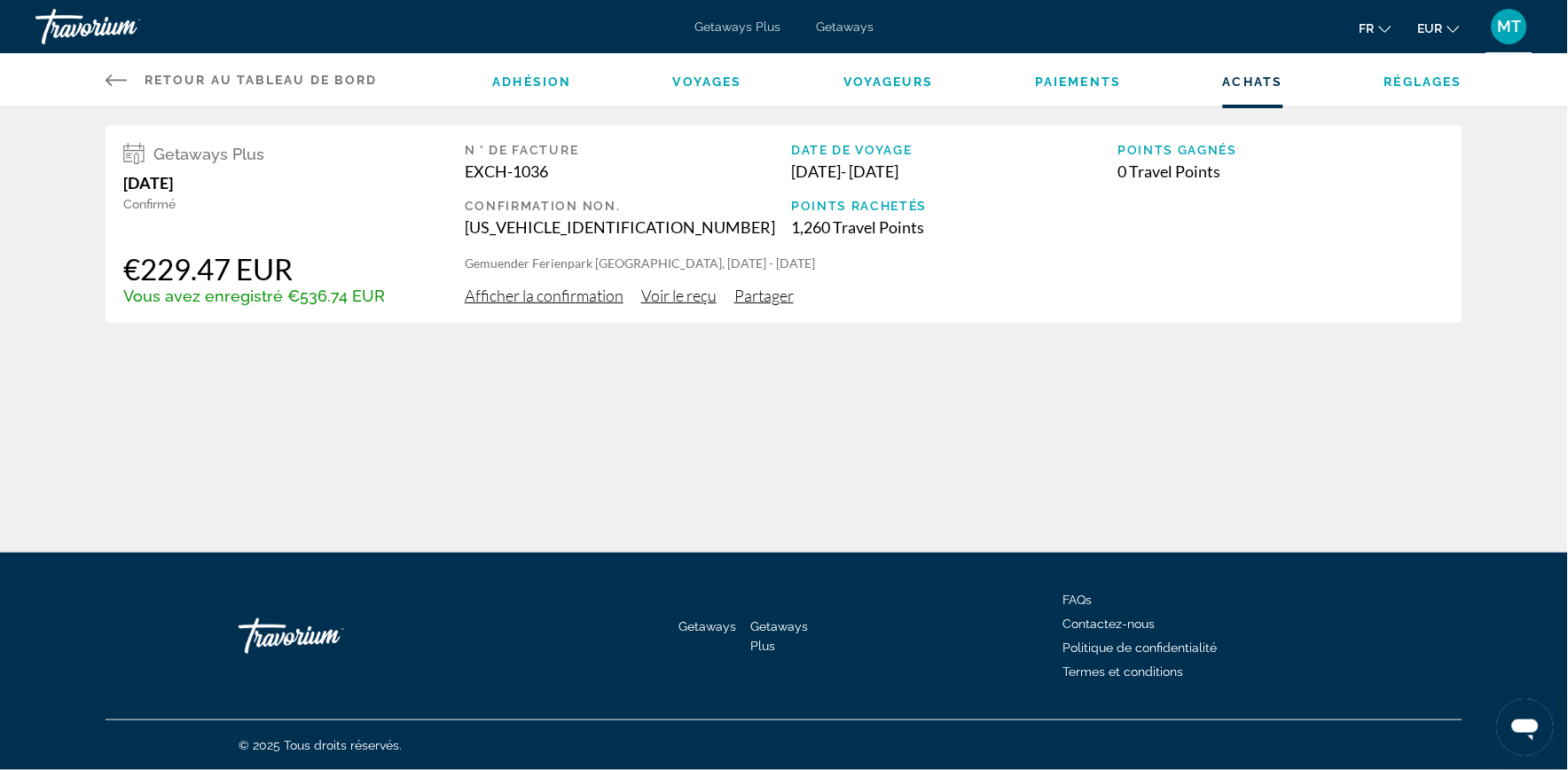
click at [553, 296] on span "Afficher la confirmation" at bounding box center [543, 295] width 159 height 19
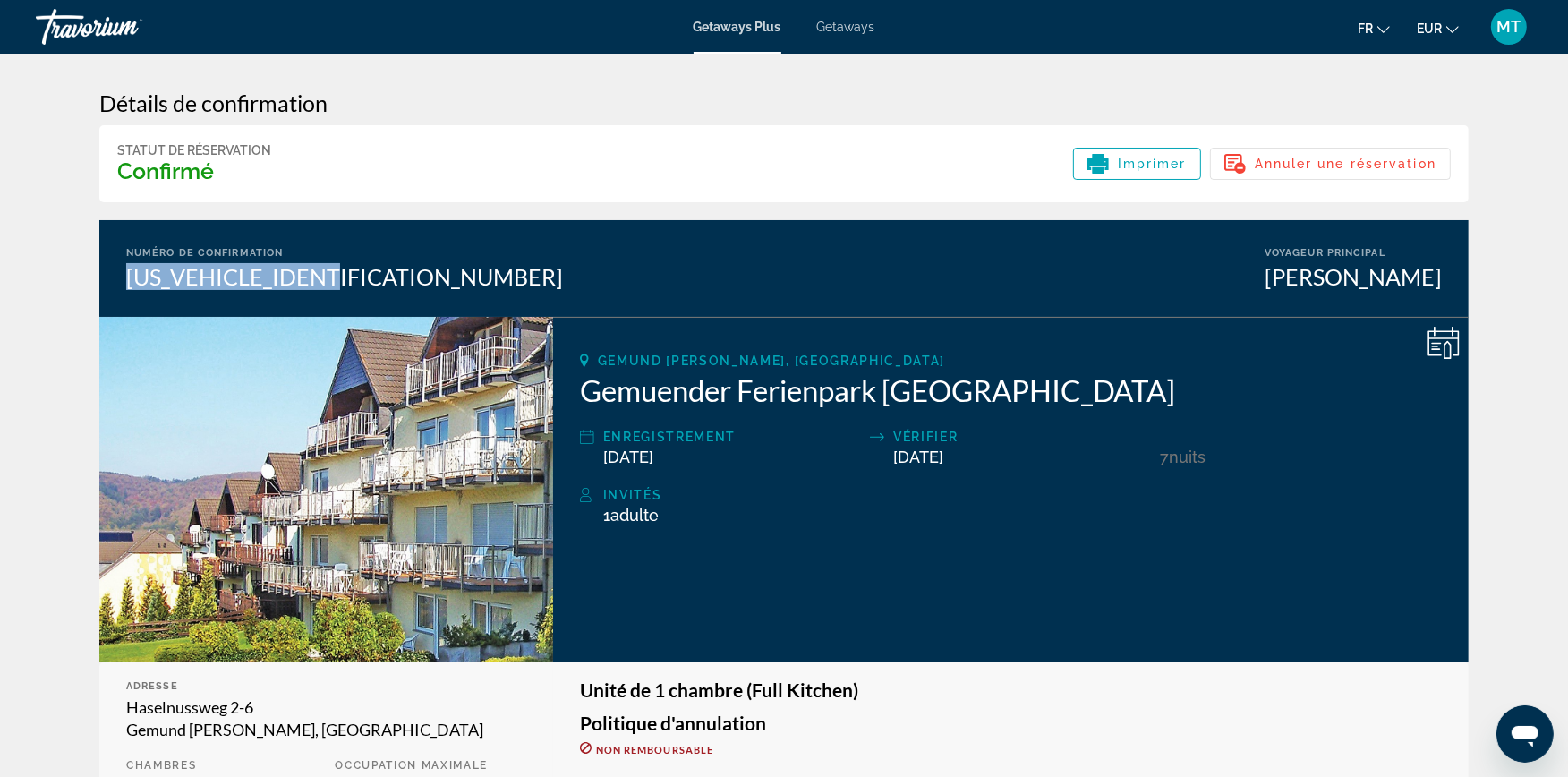
drag, startPoint x: 149, startPoint y: 274, endPoint x: 369, endPoint y: 268, distance: 220.1
click at [369, 268] on div "Numéro de confirmation [US_VEHICLE_IDENTIFICATION_NUMBER] Voyageur principal [P…" at bounding box center [784, 267] width 1369 height 96
copy div "[US_VEHICLE_IDENTIFICATION_NUMBER]"
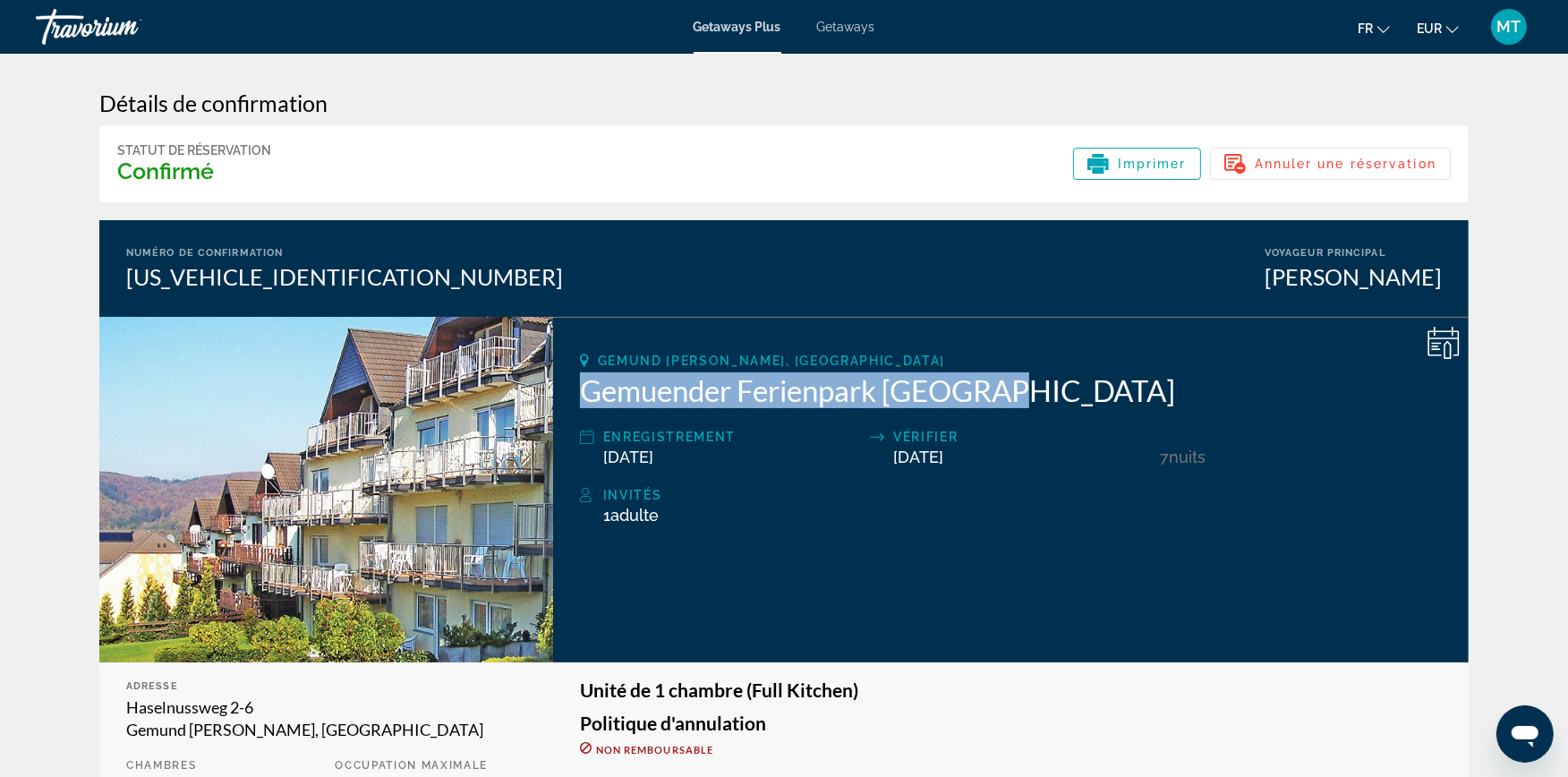
drag, startPoint x: 680, startPoint y: 385, endPoint x: 1005, endPoint y: 388, distance: 325.0
click at [1005, 388] on div "Gemund [PERSON_NAME], [GEOGRAPHIC_DATA] Gemuender Ferienpark [GEOGRAPHIC_DATA] …" at bounding box center [1011, 489] width 916 height 345
